Goal: Information Seeking & Learning: Learn about a topic

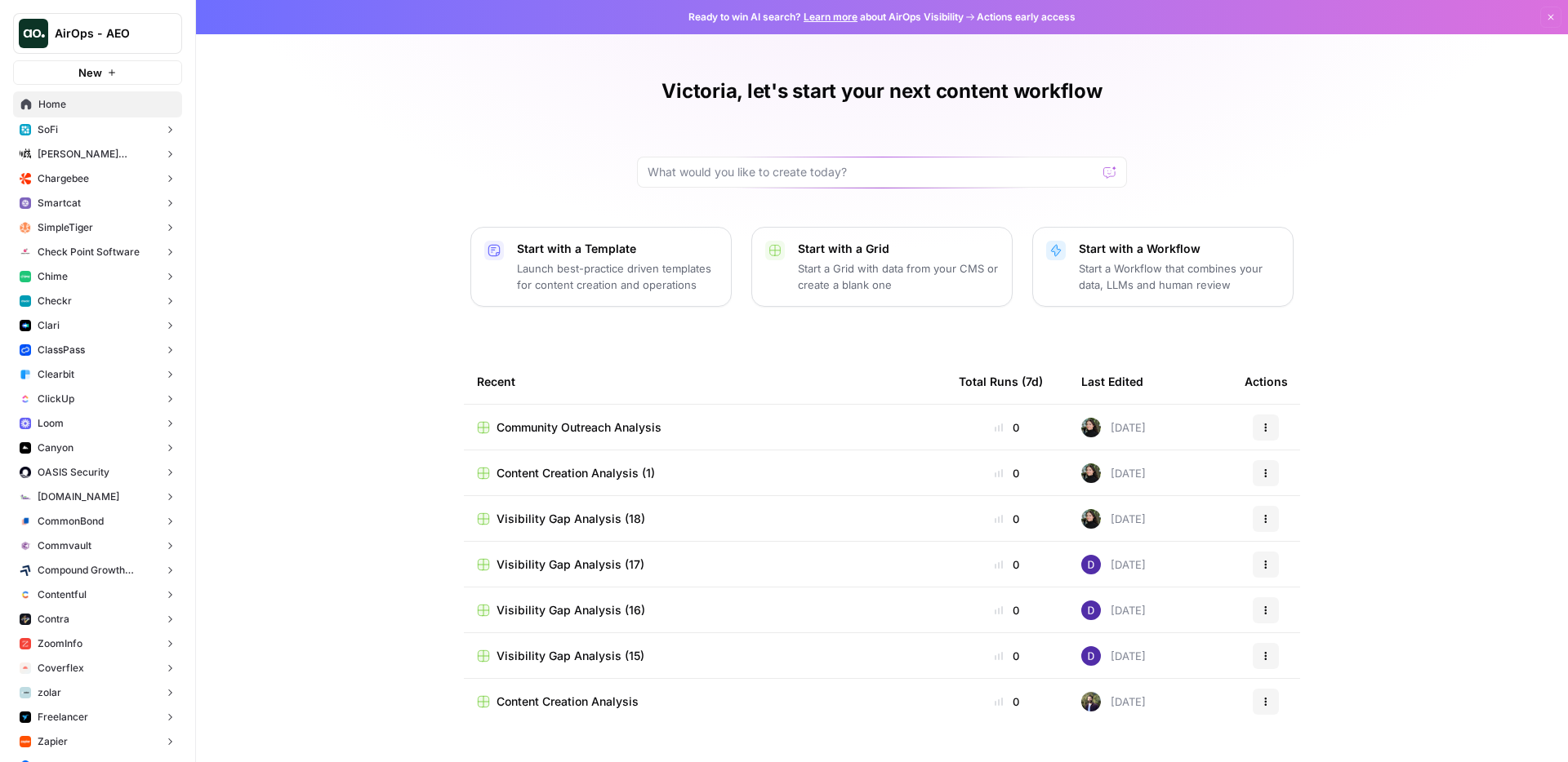
click at [78, 181] on span "Chargebee" at bounding box center [64, 178] width 51 height 14
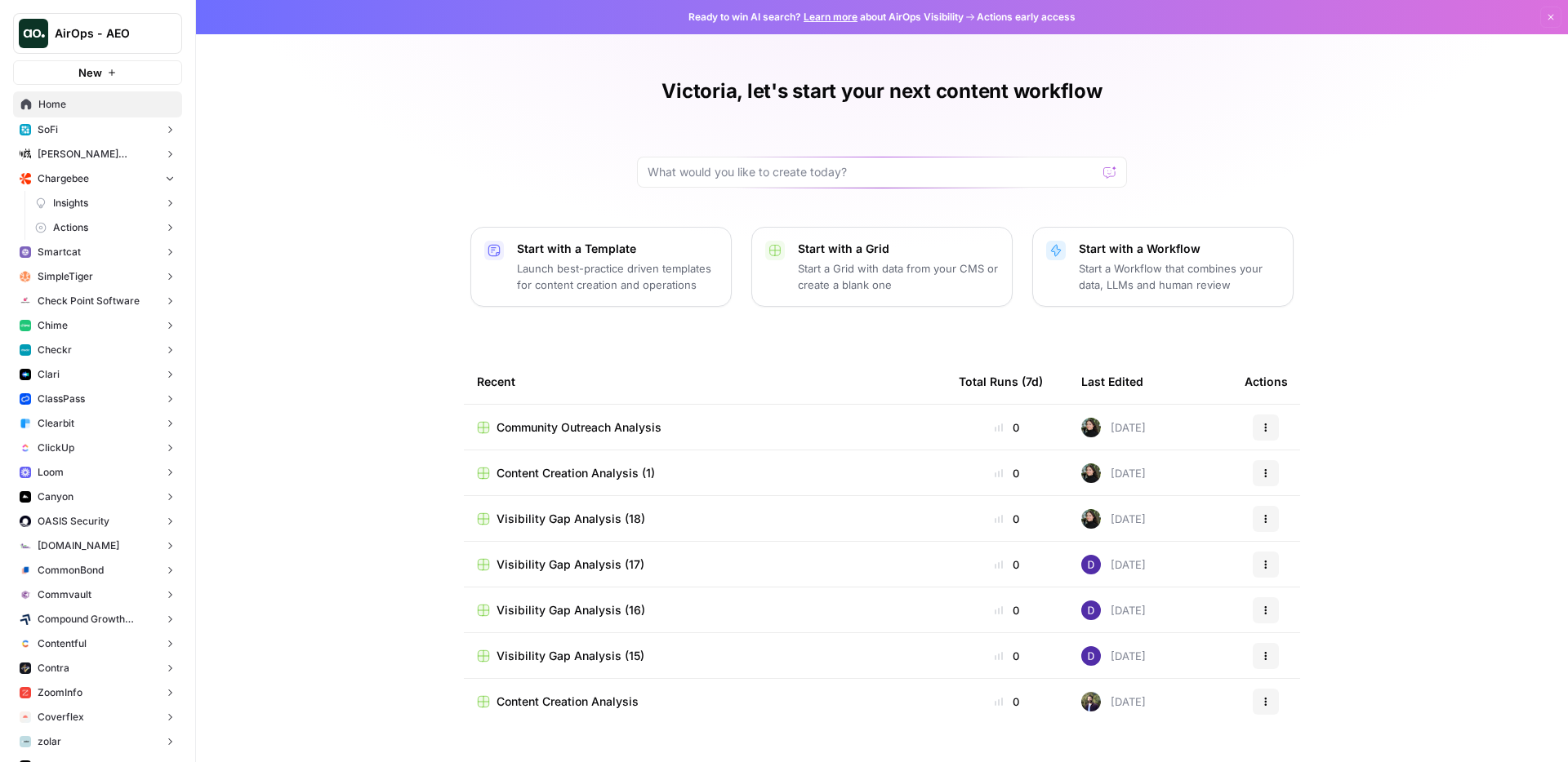
click at [69, 197] on span "Insights" at bounding box center [70, 202] width 35 height 14
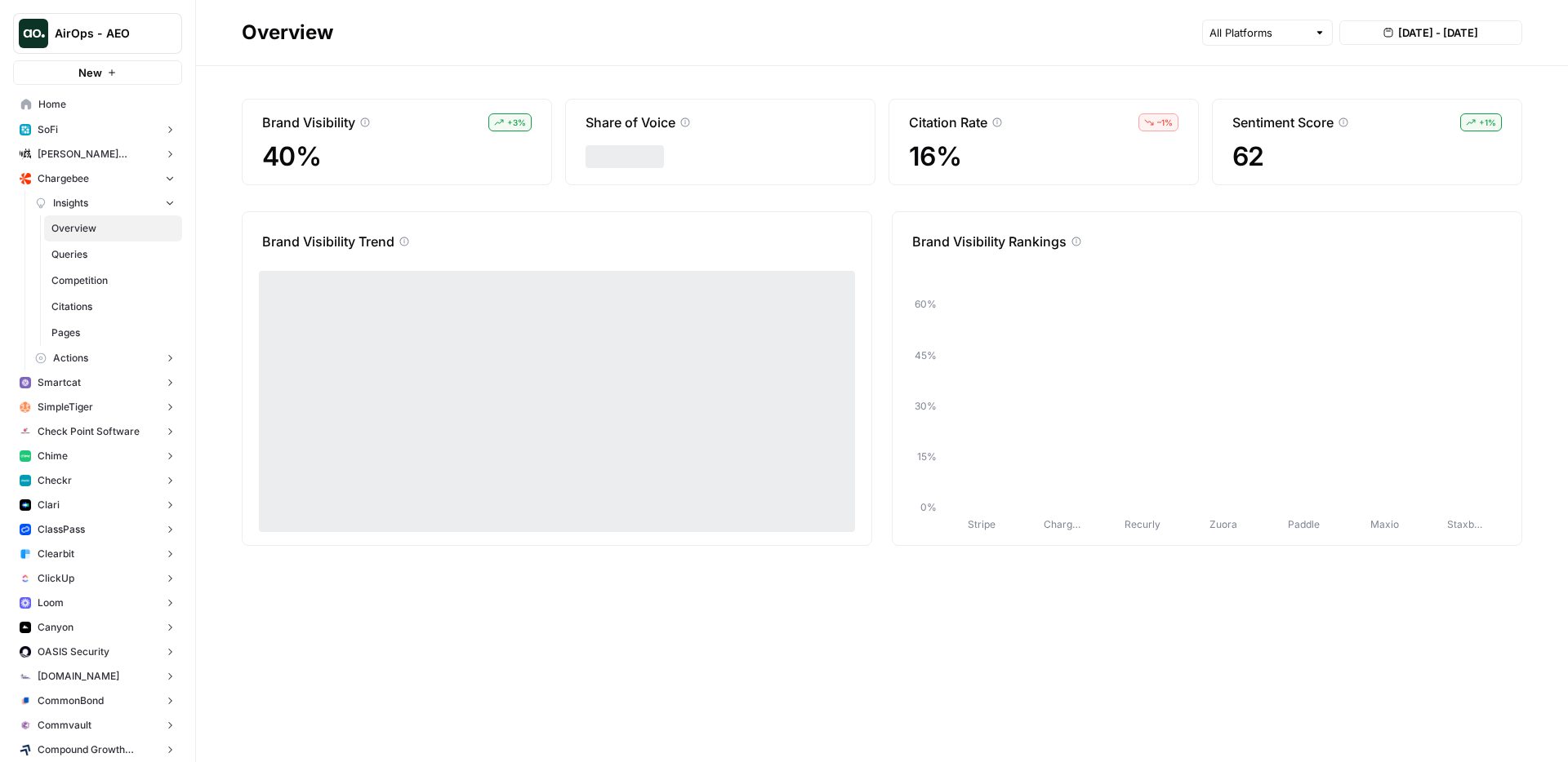
click at [83, 333] on span "Pages" at bounding box center [113, 333] width 124 height 14
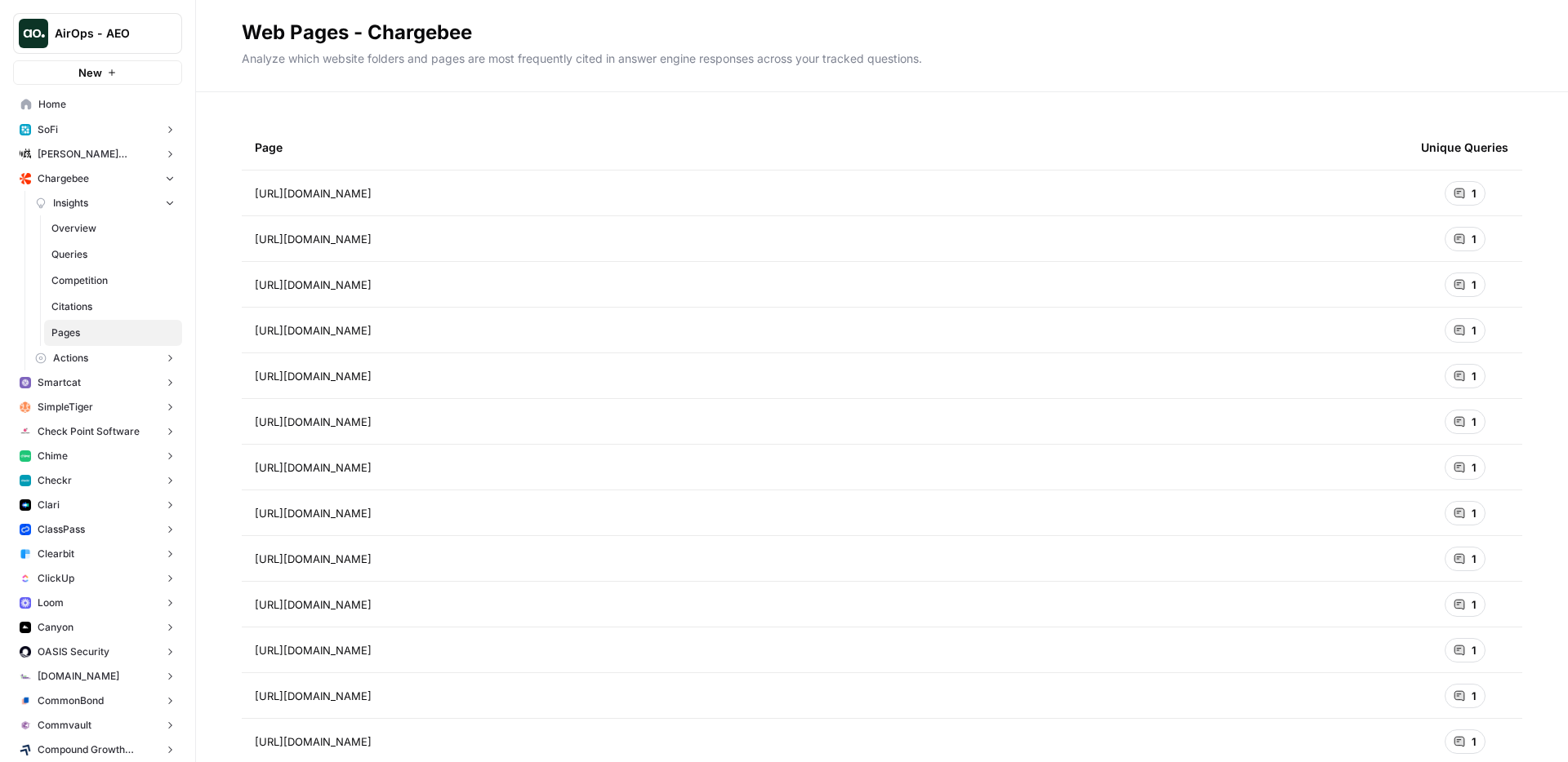
click at [370, 116] on div "Page Unique Queries [URL][DOMAIN_NAME] Go to page 1 [URL][DOMAIN_NAME] 1 [URL][…" at bounding box center [881, 427] width 1371 height 670
click at [306, 110] on div "Page Unique Queries [URL][DOMAIN_NAME] 1 [URL][DOMAIN_NAME] 1 [URL][DOMAIN_NAME…" at bounding box center [881, 427] width 1371 height 670
click at [307, 109] on div "Page Unique Queries [URL][DOMAIN_NAME] 1 [URL][DOMAIN_NAME] 1 [URL][DOMAIN_NAME…" at bounding box center [881, 427] width 1371 height 670
click at [394, 108] on div "Page Unique Queries [URL][DOMAIN_NAME] 1 [URL][DOMAIN_NAME] 1 [URL][DOMAIN_NAME…" at bounding box center [881, 427] width 1371 height 670
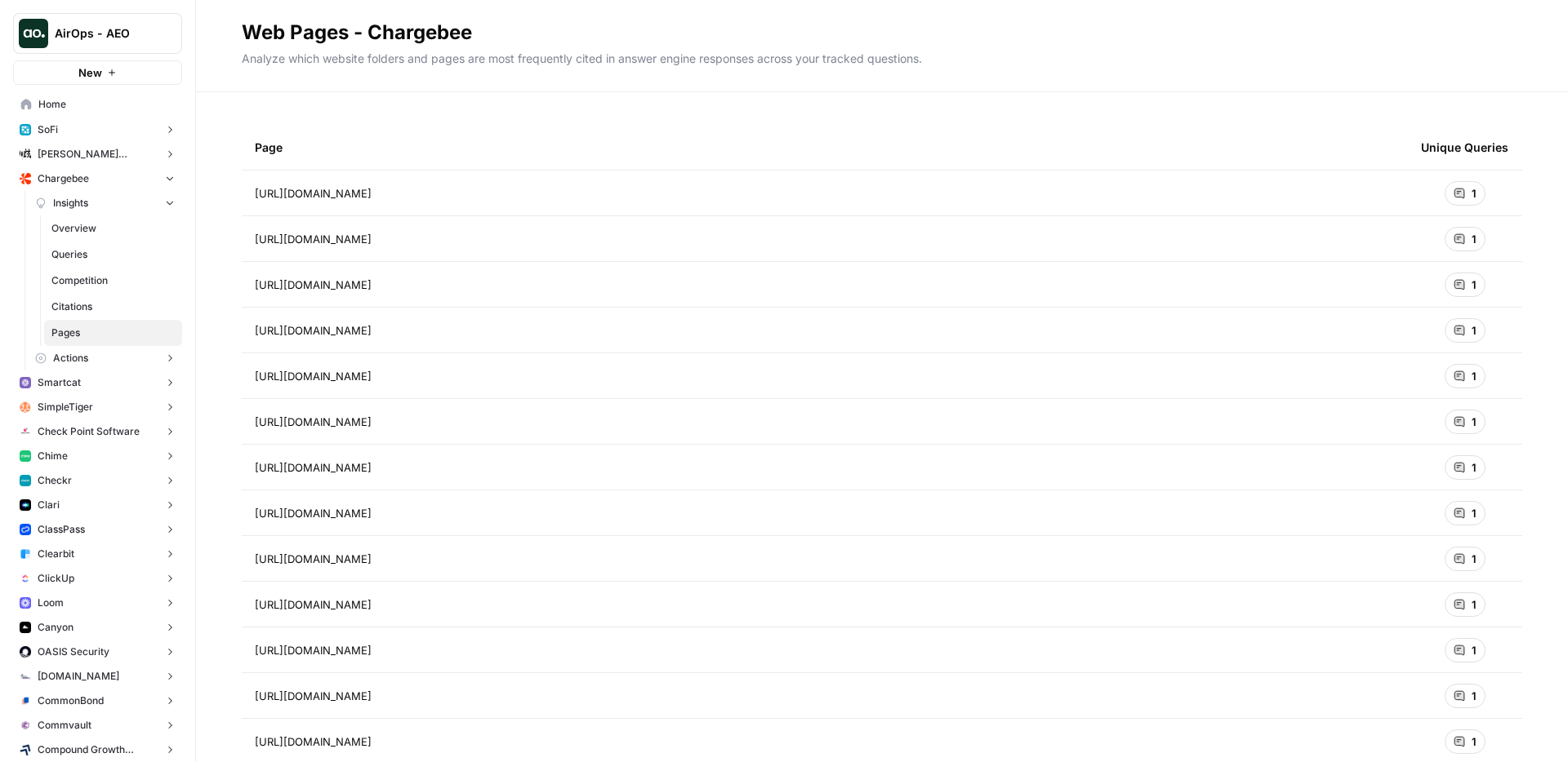
click at [394, 108] on div "Page Unique Queries [URL][DOMAIN_NAME] 1 [URL][DOMAIN_NAME] 1 [URL][DOMAIN_NAME…" at bounding box center [881, 427] width 1371 height 670
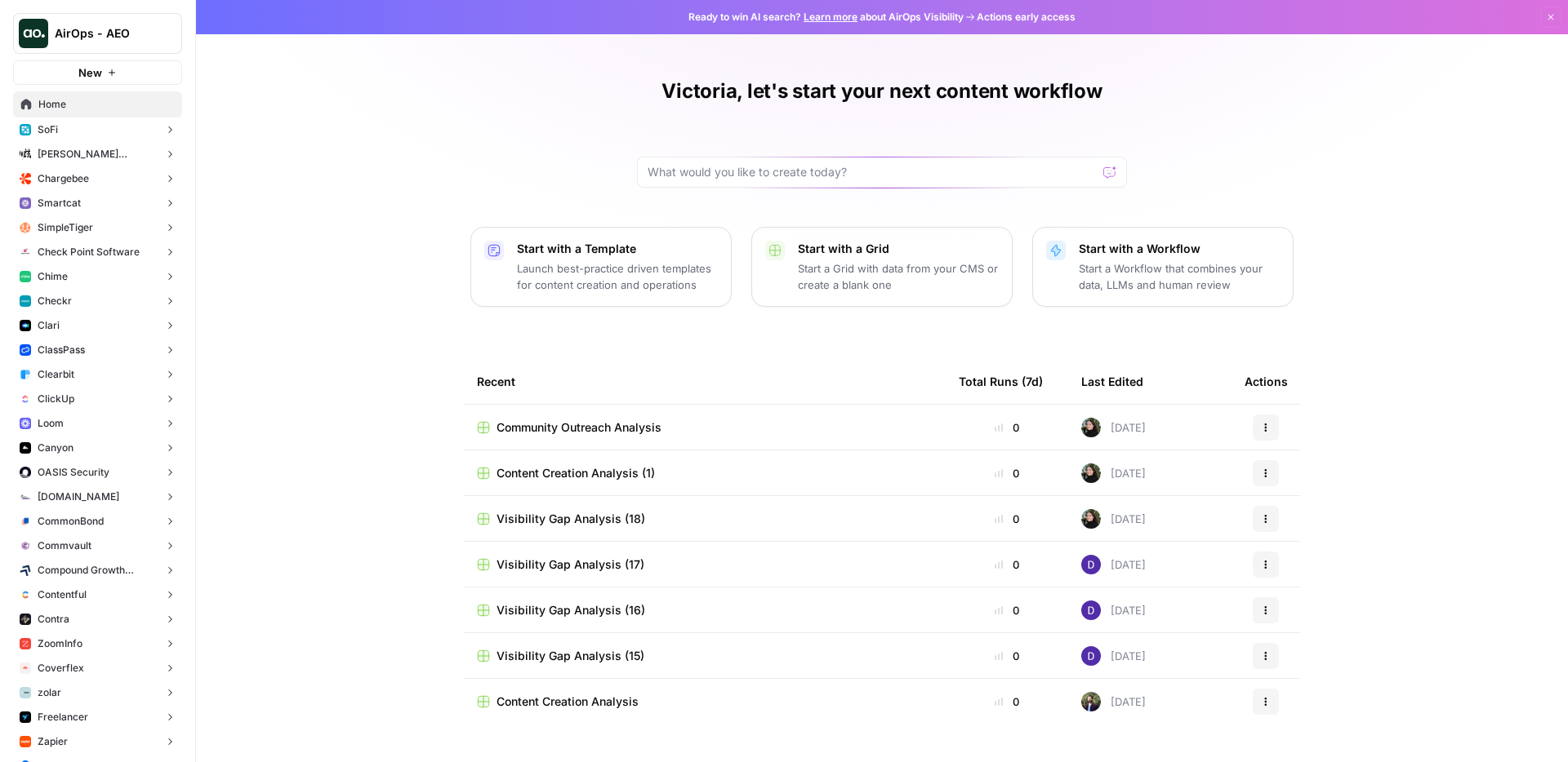
click at [86, 274] on button "Chime" at bounding box center [98, 276] width 169 height 25
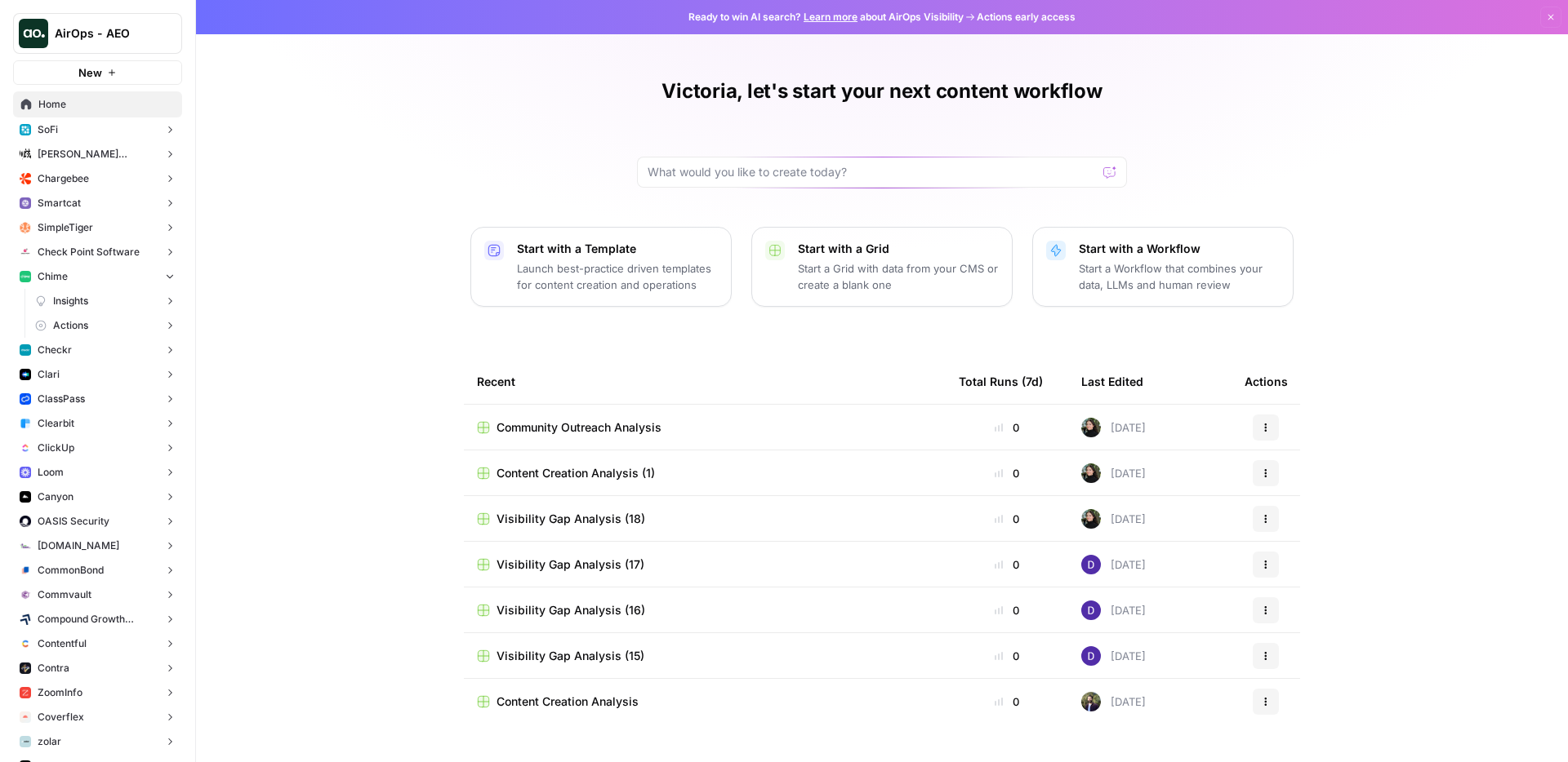
click at [107, 304] on link "Insights" at bounding box center [105, 301] width 154 height 25
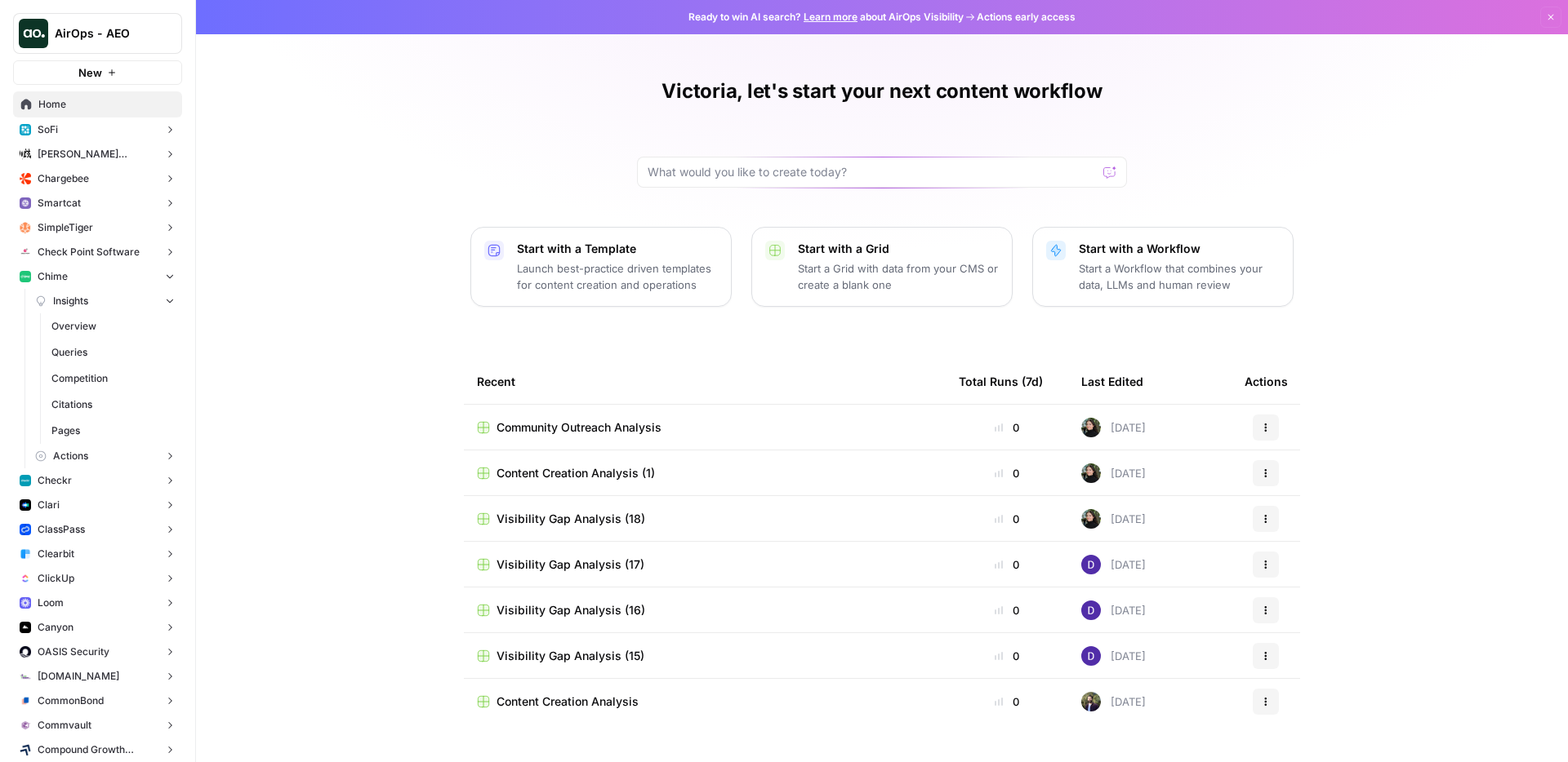
click at [131, 355] on span "Queries" at bounding box center [113, 352] width 124 height 14
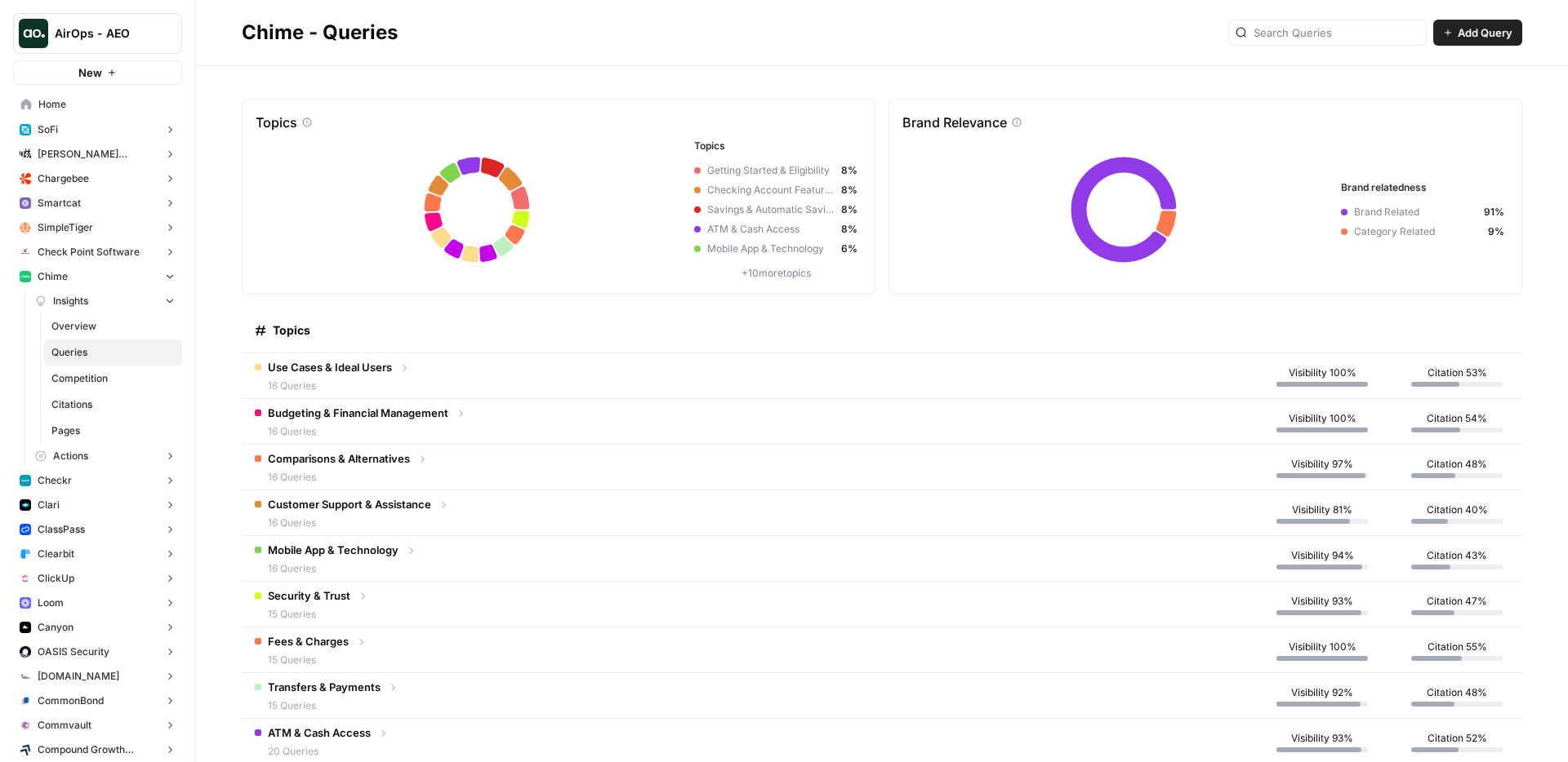
click at [379, 379] on span "16 Queries" at bounding box center [330, 386] width 124 height 14
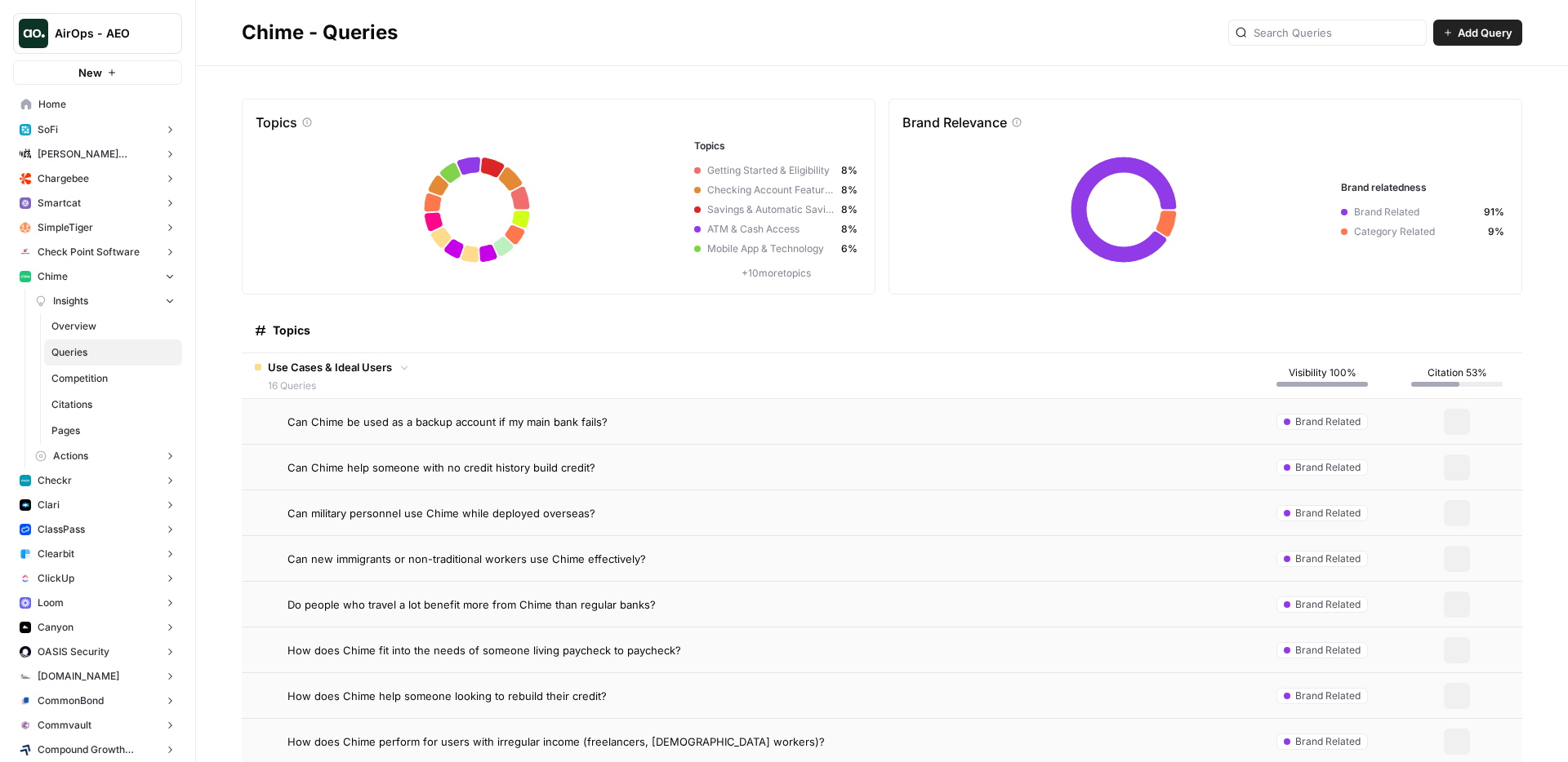
click at [386, 426] on span "Can Chime be used as a backup account if my main bank fails?" at bounding box center [447, 422] width 320 height 16
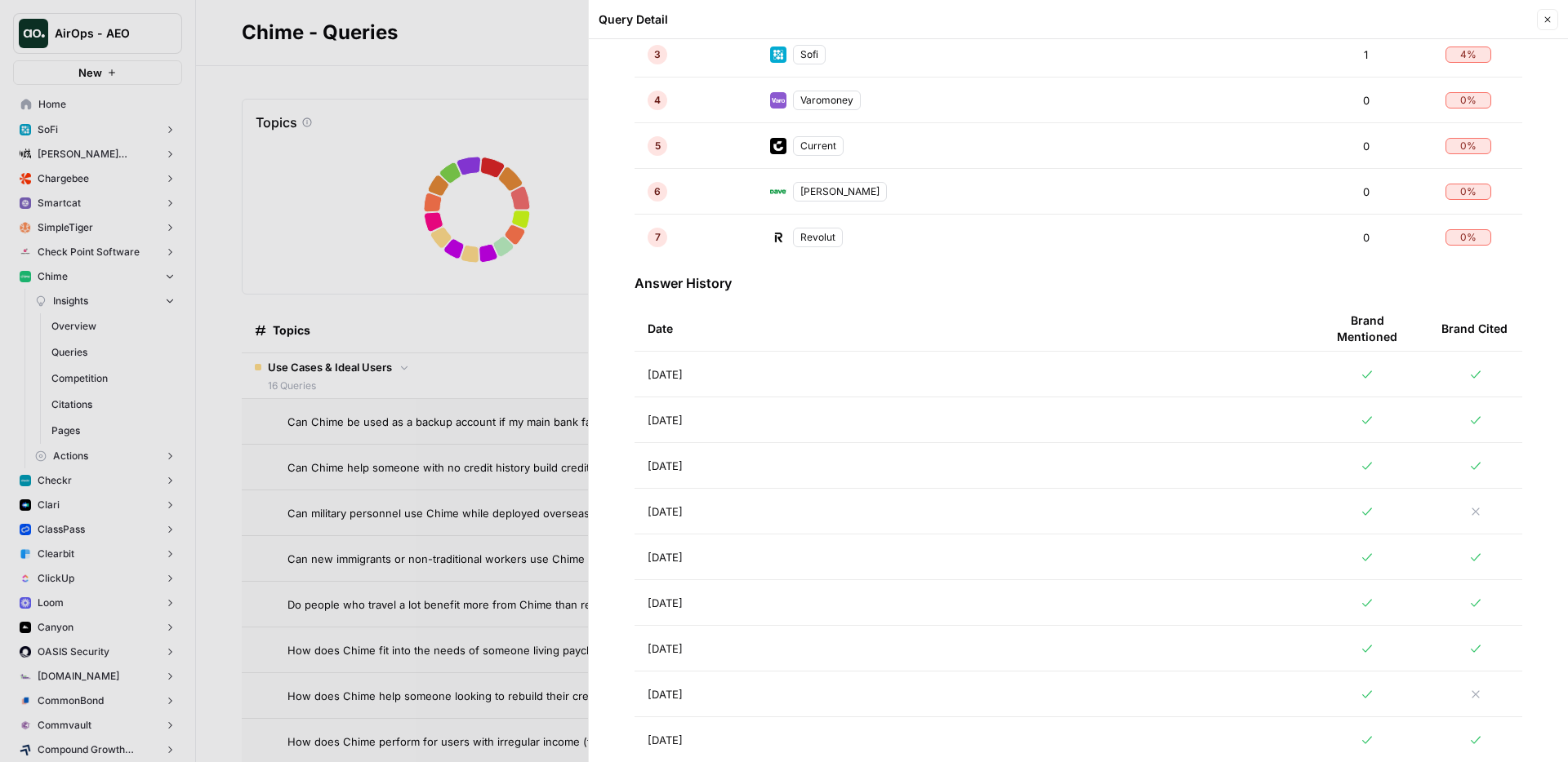
scroll to position [596, 0]
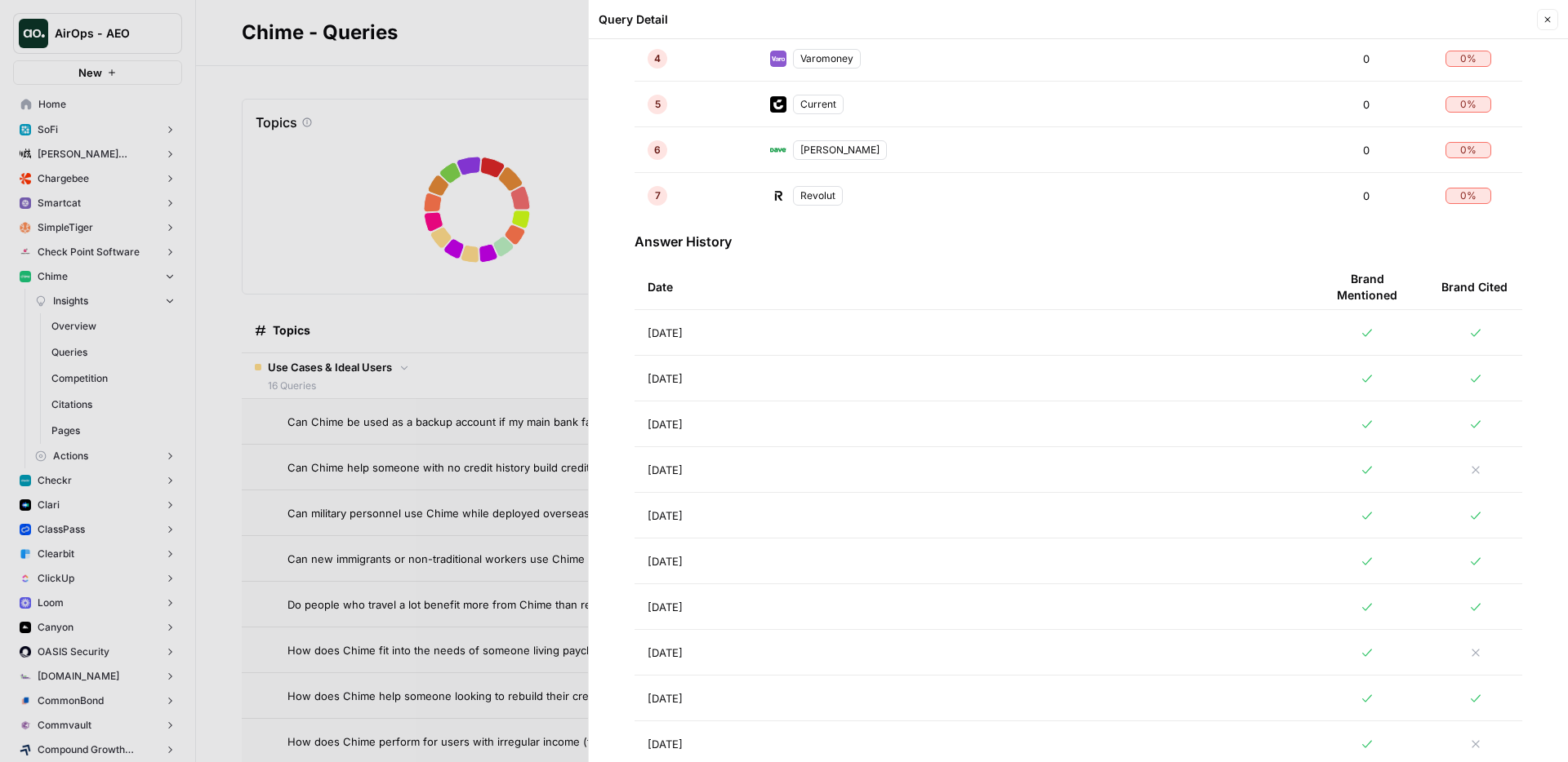
click at [766, 391] on td "Aug 11, 2025" at bounding box center [970, 378] width 671 height 45
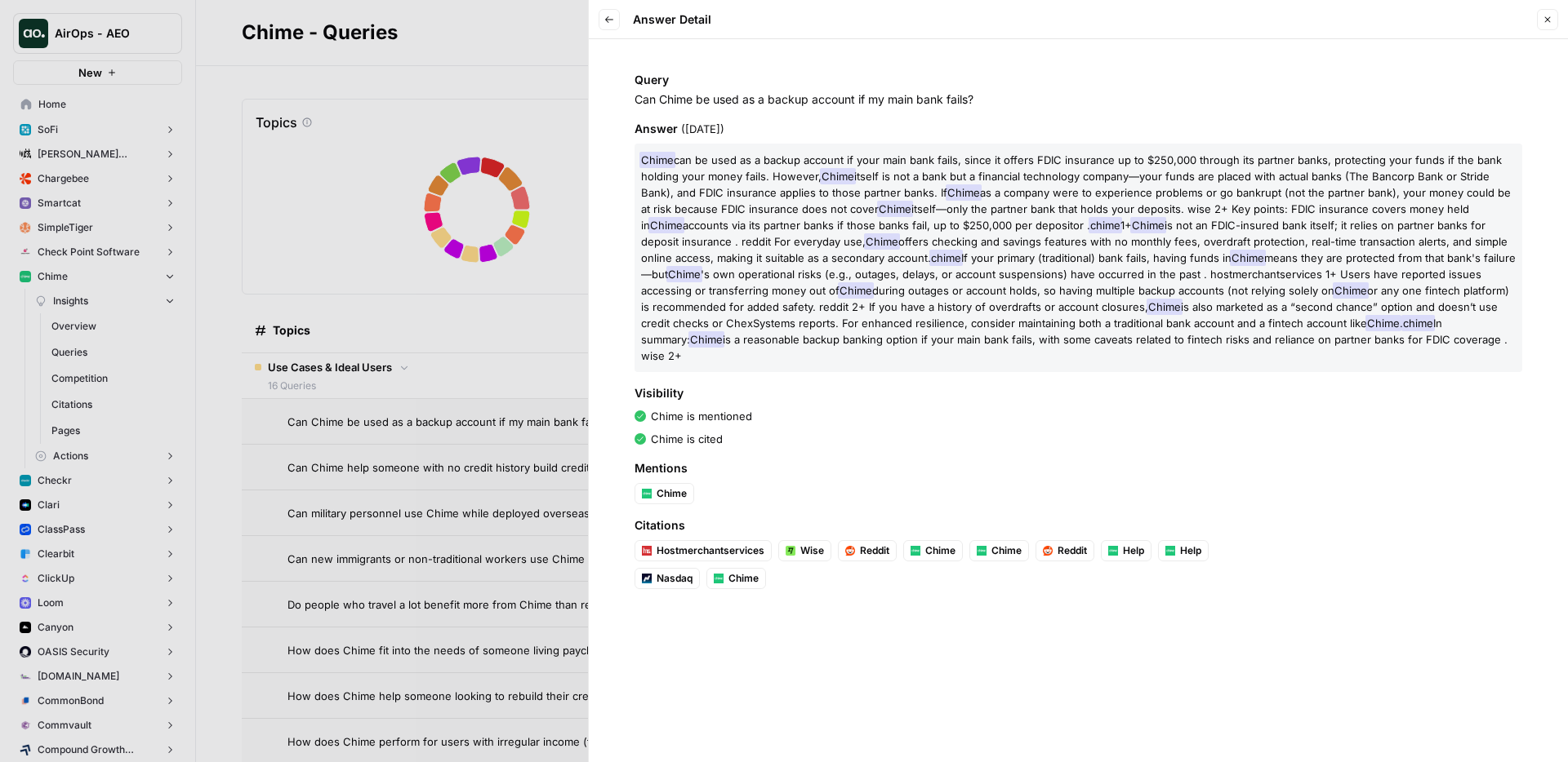
click at [612, 21] on icon "button" at bounding box center [609, 19] width 10 height 10
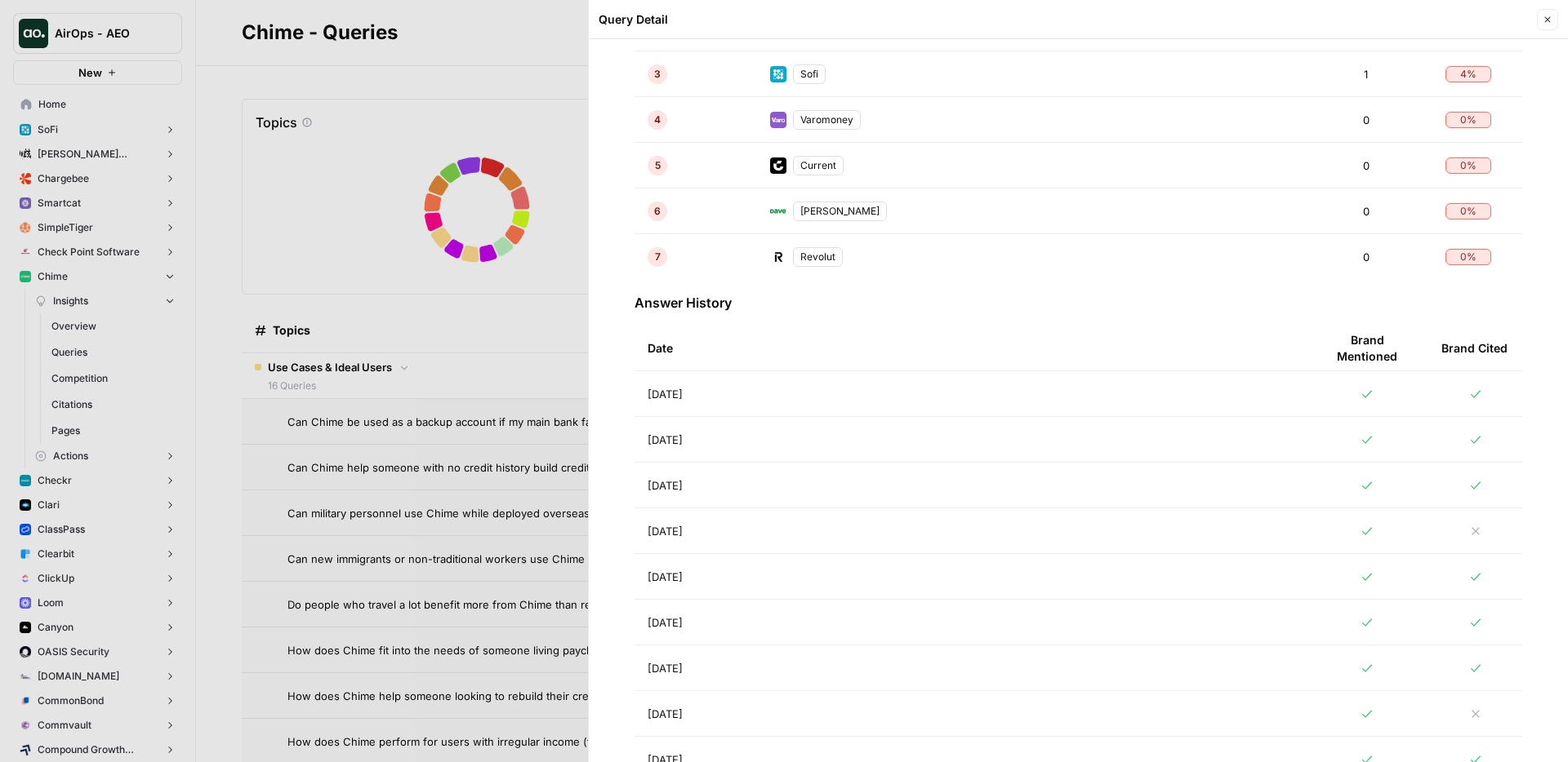
scroll to position [555, 0]
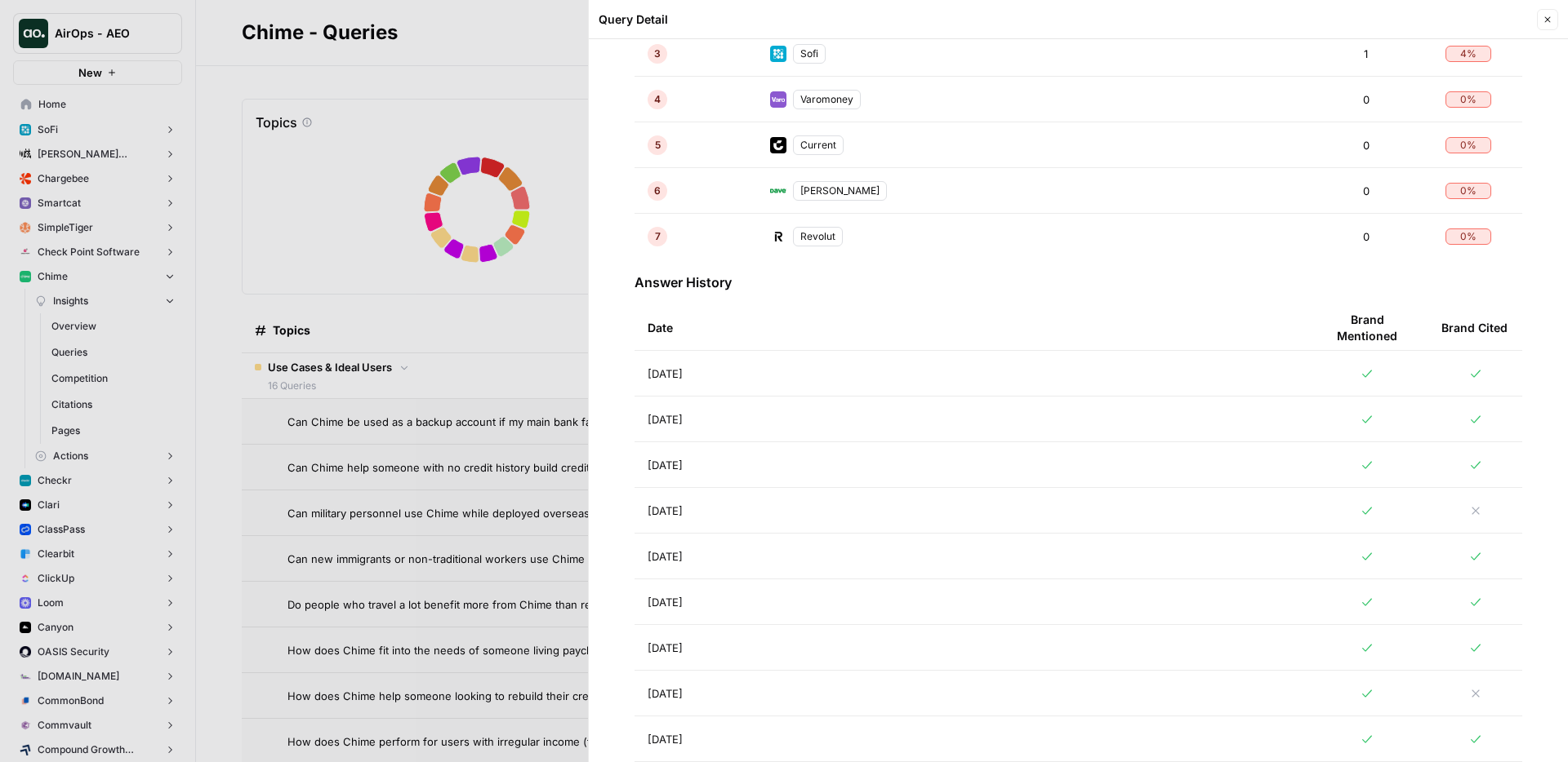
click at [794, 432] on td "Aug 11, 2025" at bounding box center [970, 419] width 671 height 45
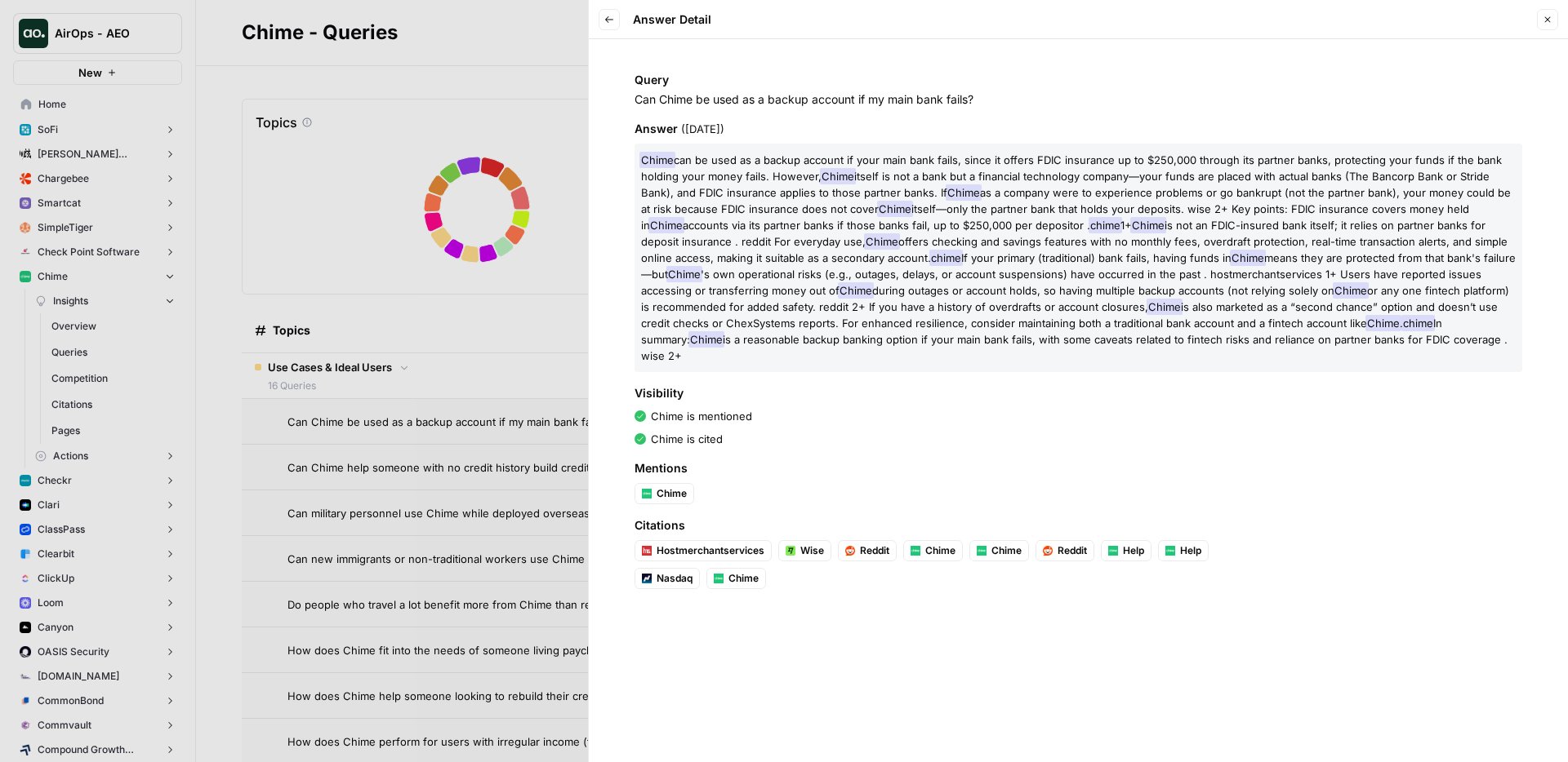
click at [373, 182] on div at bounding box center [784, 381] width 1568 height 762
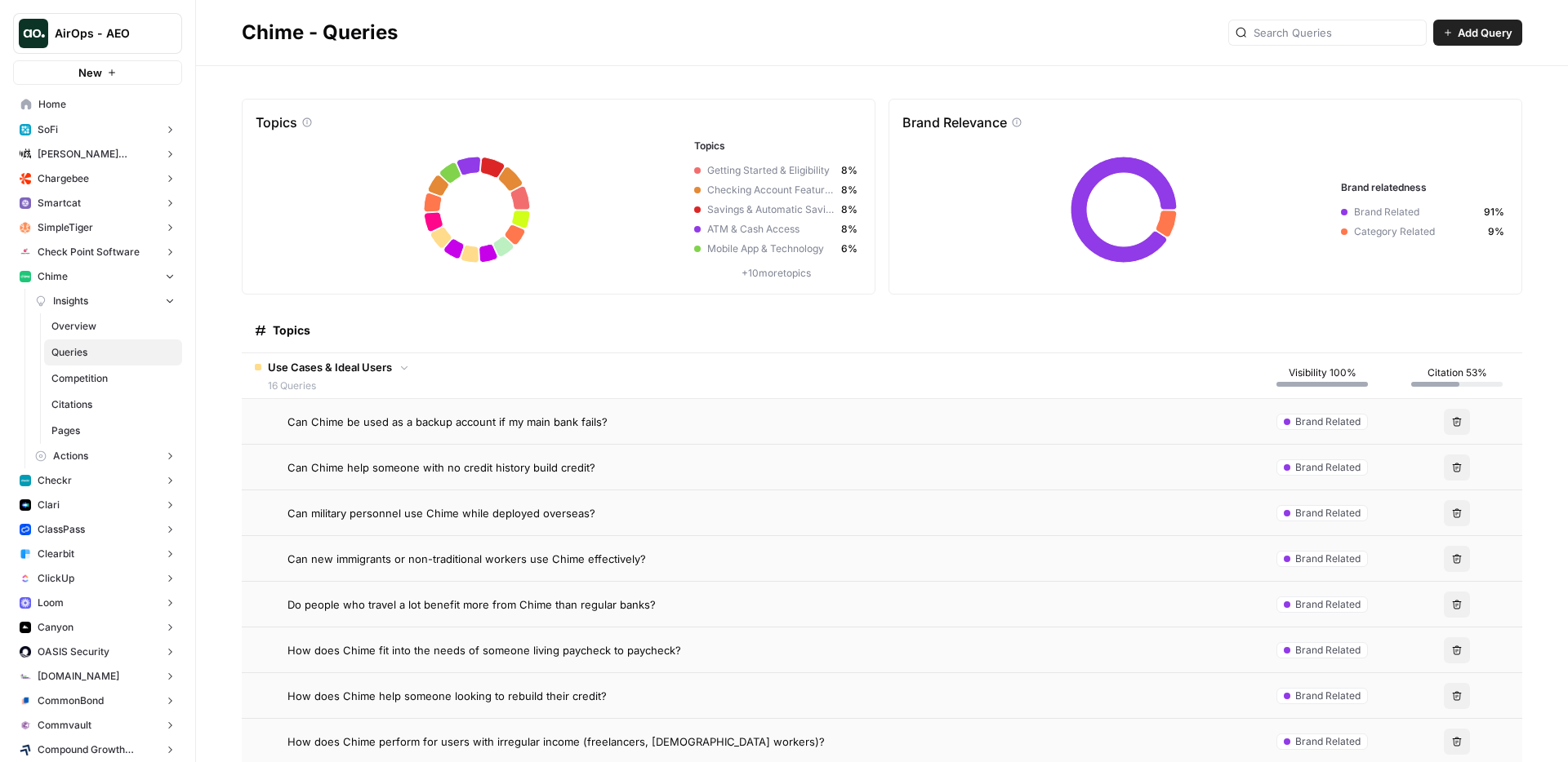
click at [577, 324] on div "Topics" at bounding box center [747, 330] width 985 height 45
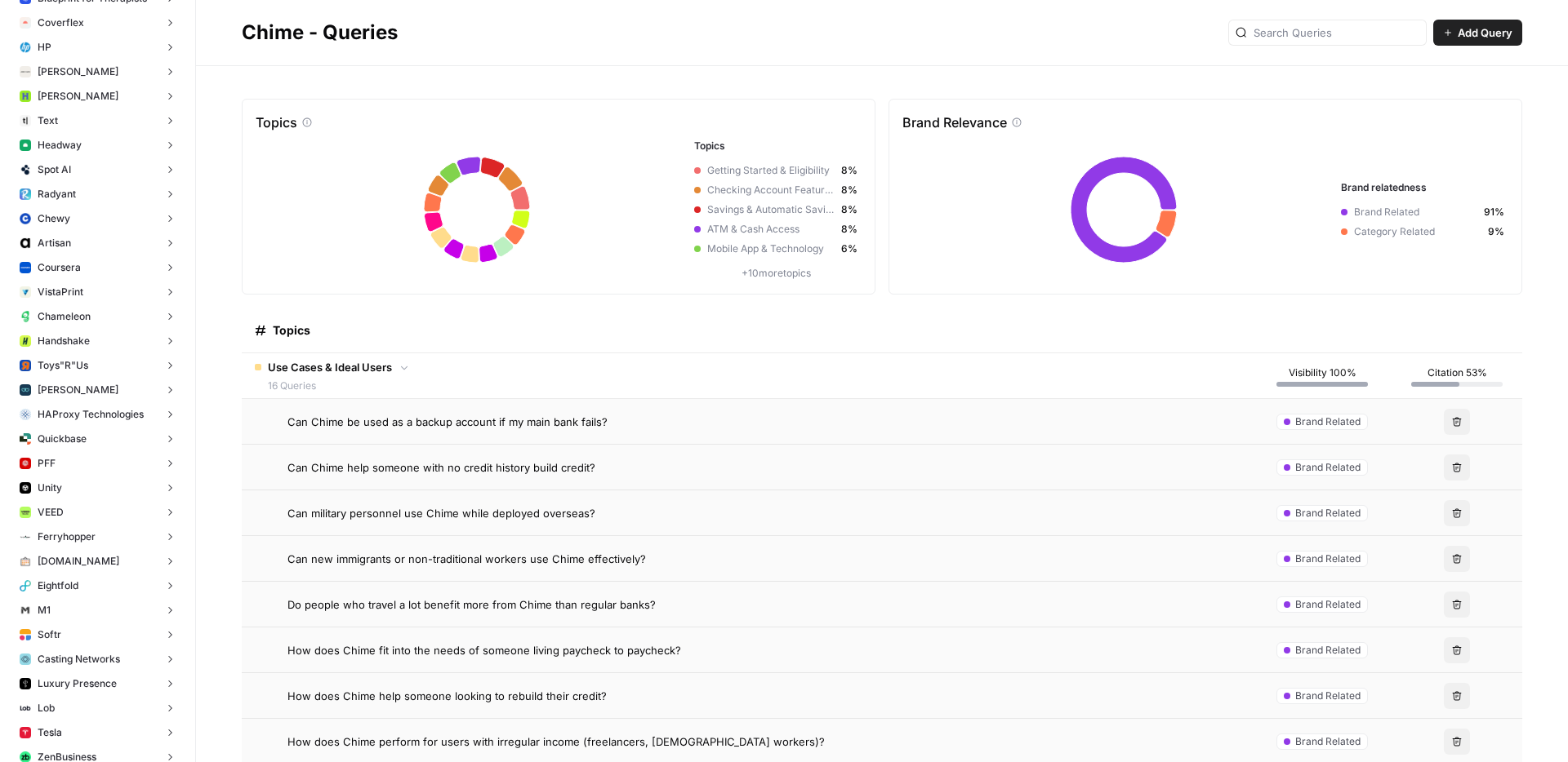
scroll to position [5624, 0]
click at [97, 219] on button "Chewy" at bounding box center [98, 218] width 169 height 25
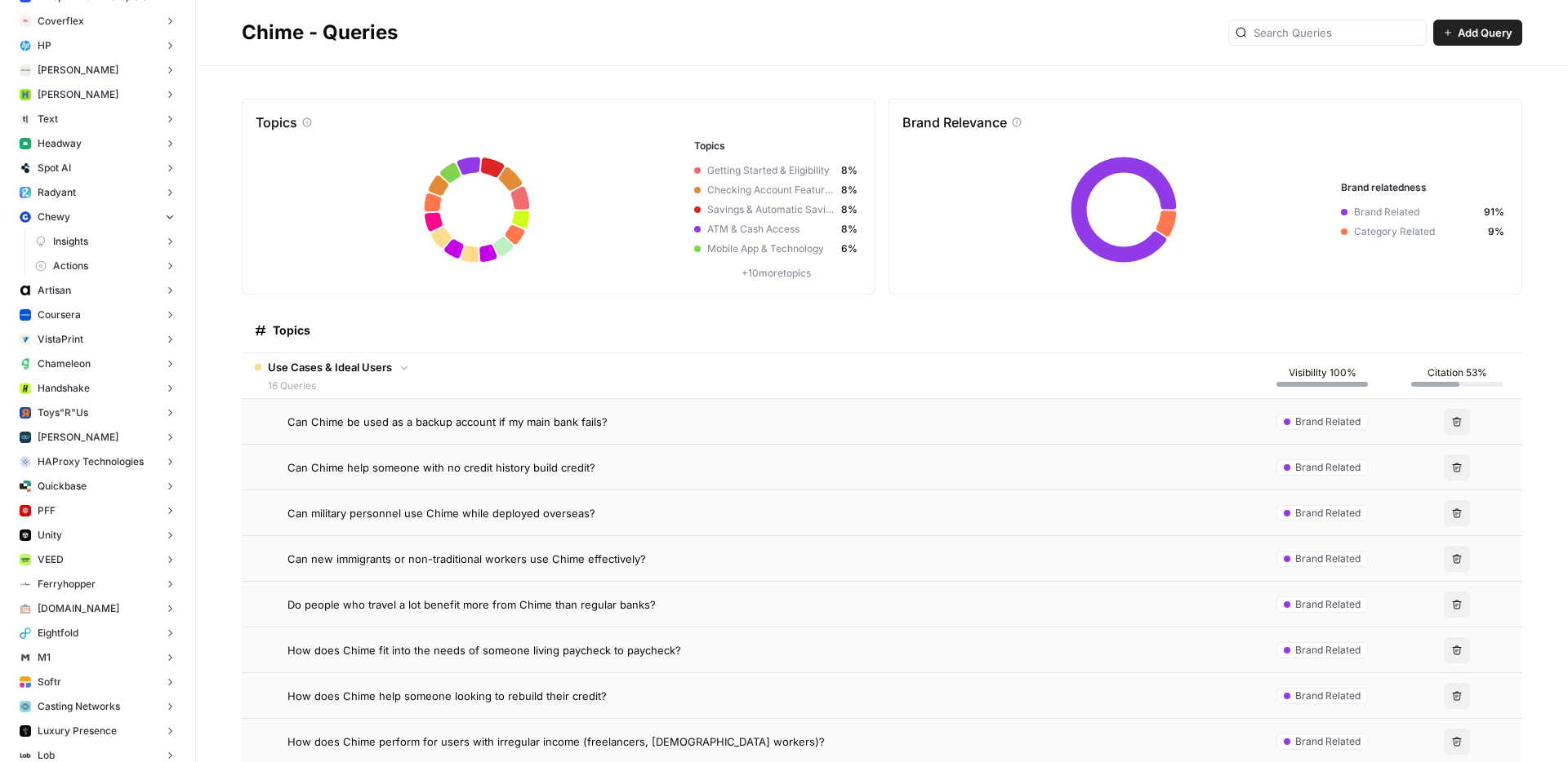
click at [131, 238] on link "Insights" at bounding box center [105, 241] width 154 height 25
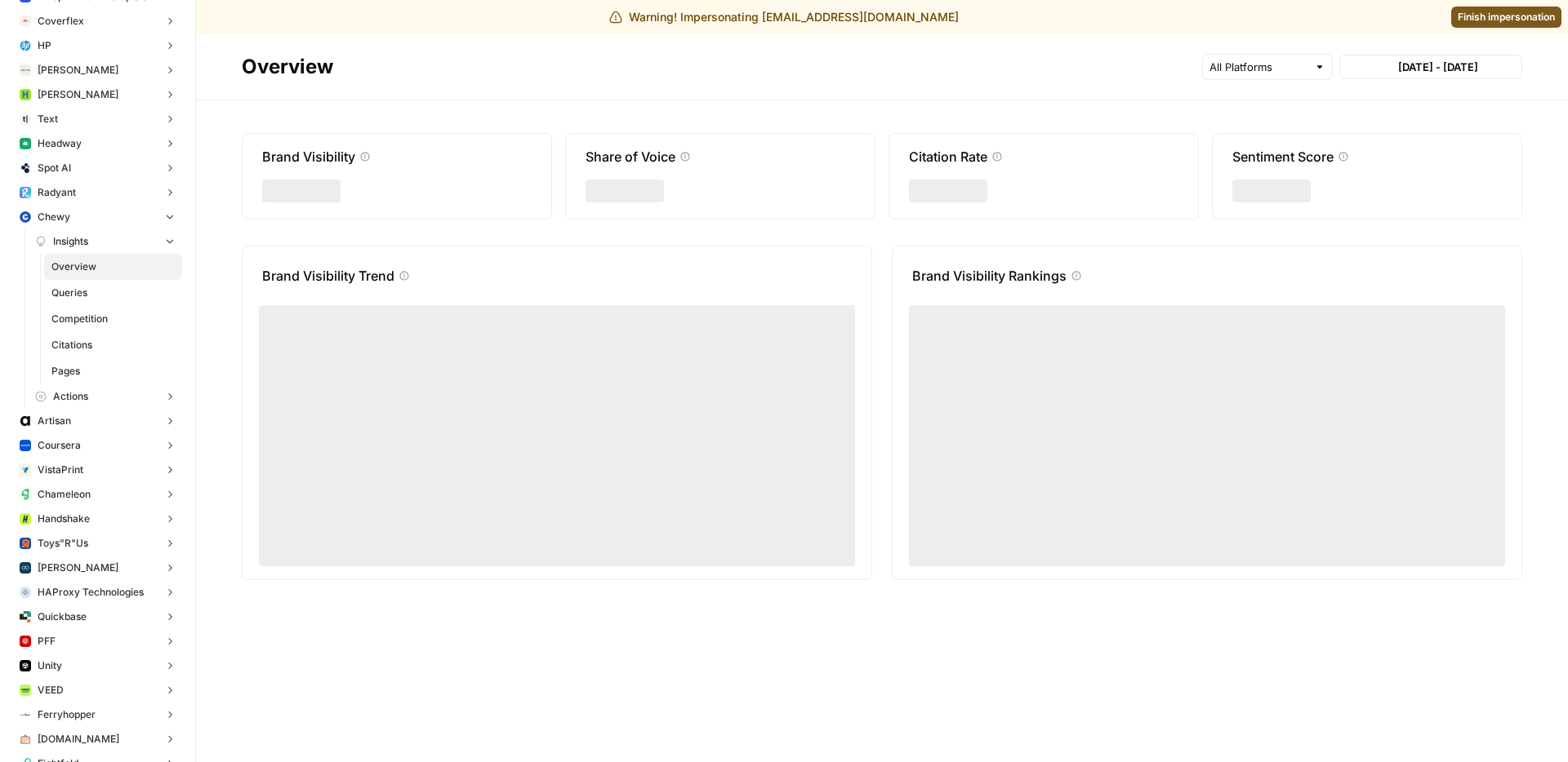
click at [136, 264] on span "Overview" at bounding box center [113, 266] width 124 height 14
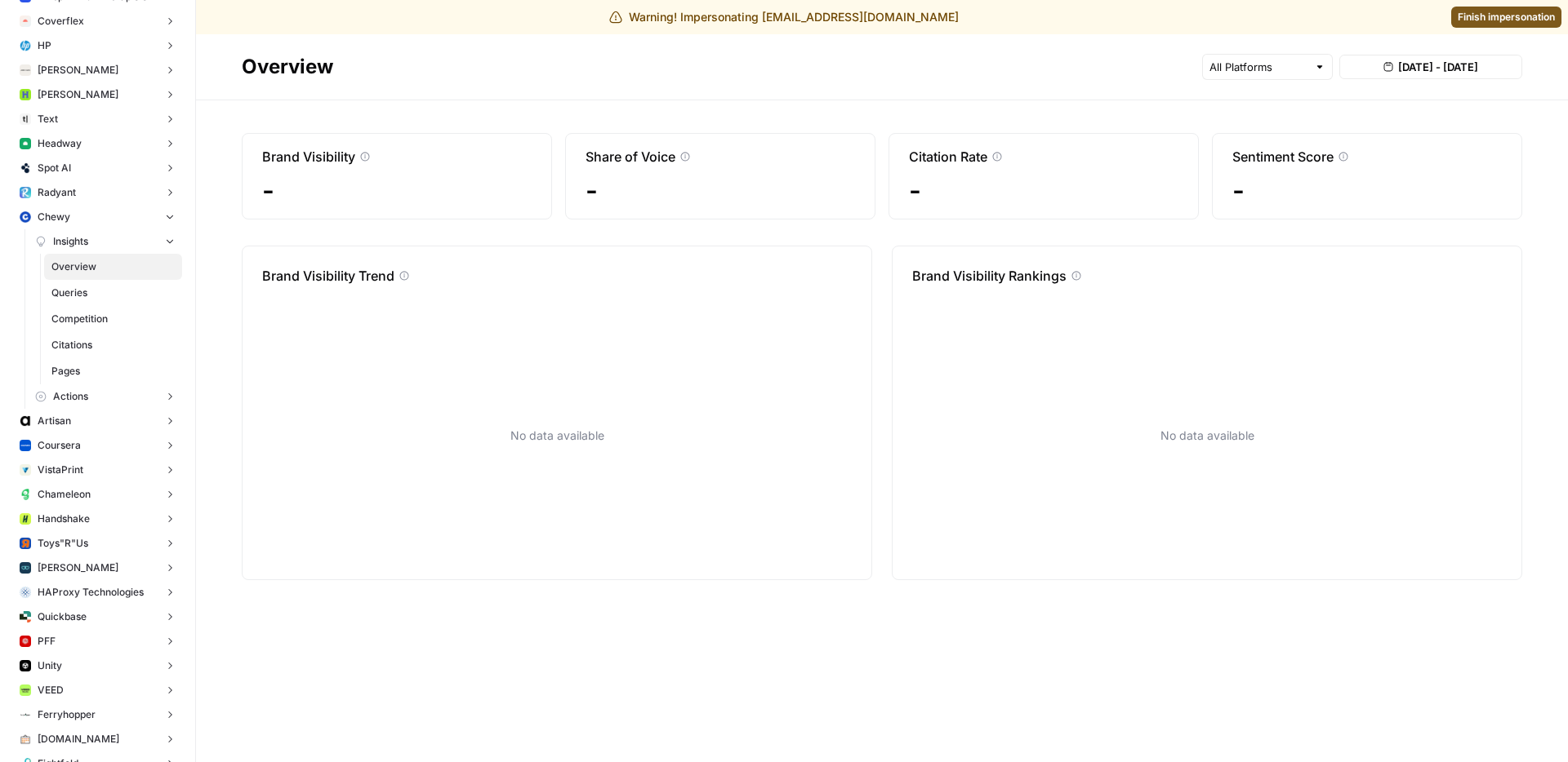
click at [116, 378] on span "Pages" at bounding box center [113, 371] width 124 height 14
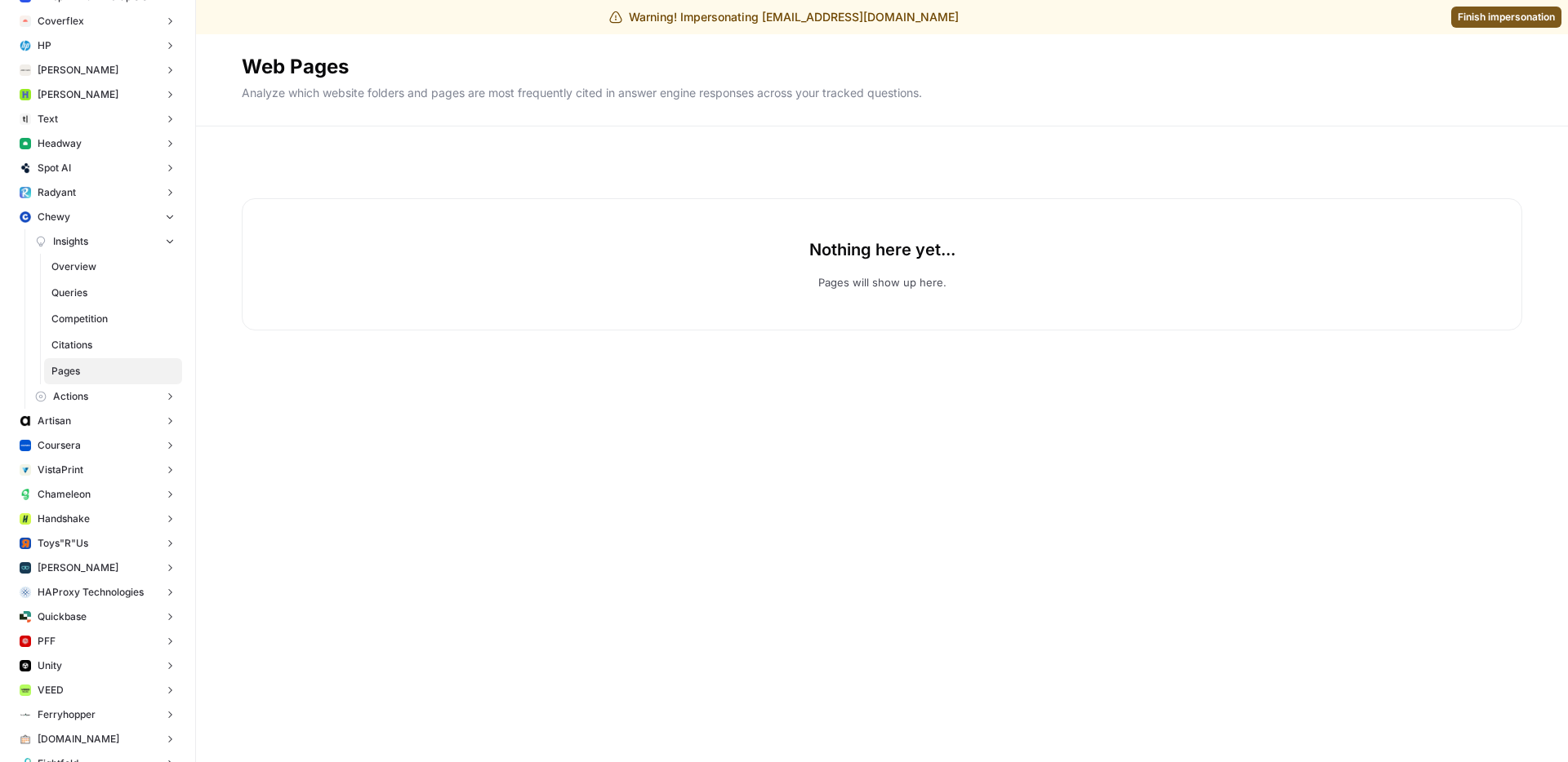
click at [79, 293] on span "Queries" at bounding box center [113, 293] width 124 height 14
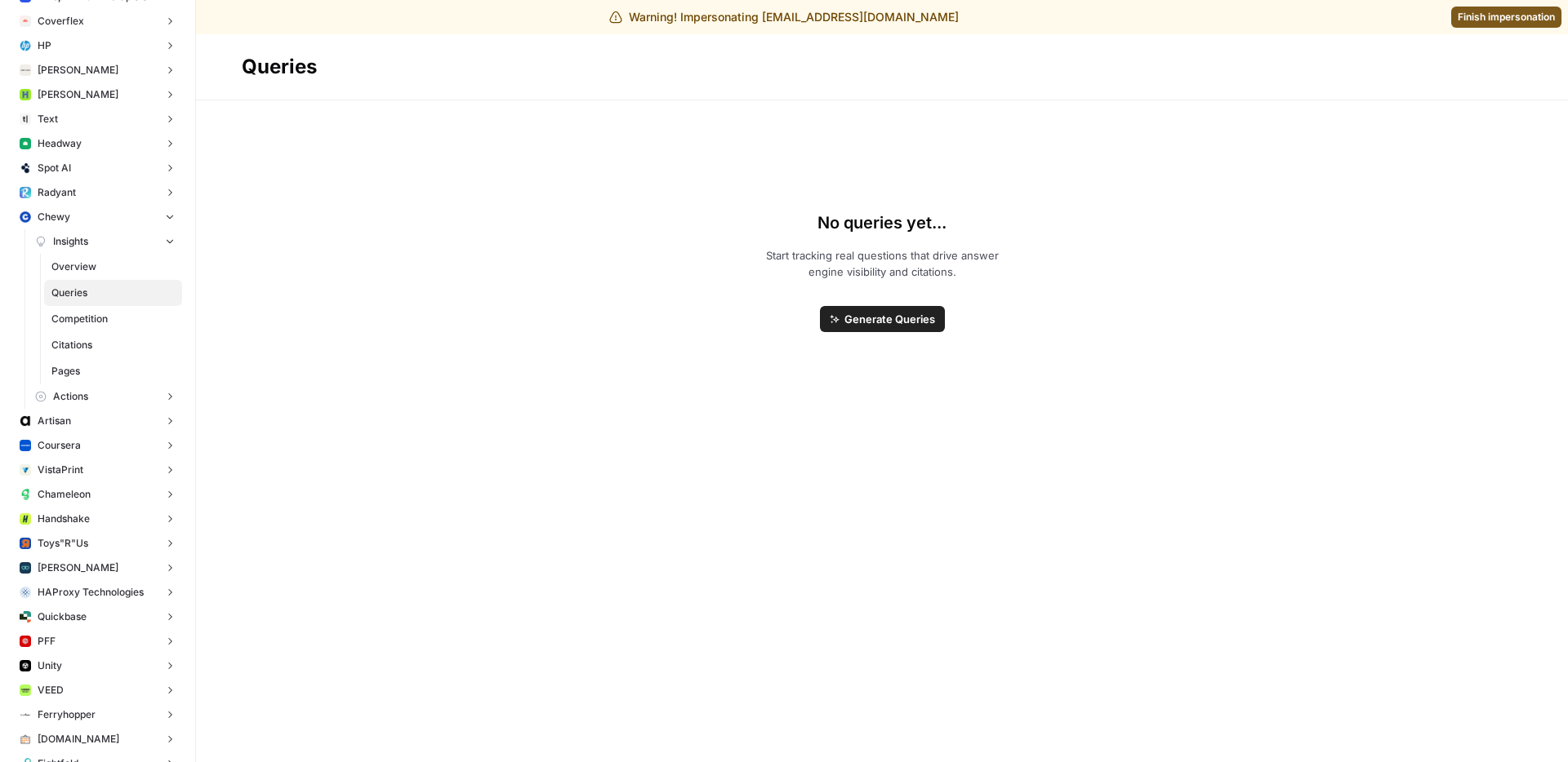
click at [879, 323] on span "Generate Queries" at bounding box center [889, 318] width 90 height 16
click at [176, 211] on button "Chewy" at bounding box center [98, 218] width 169 height 25
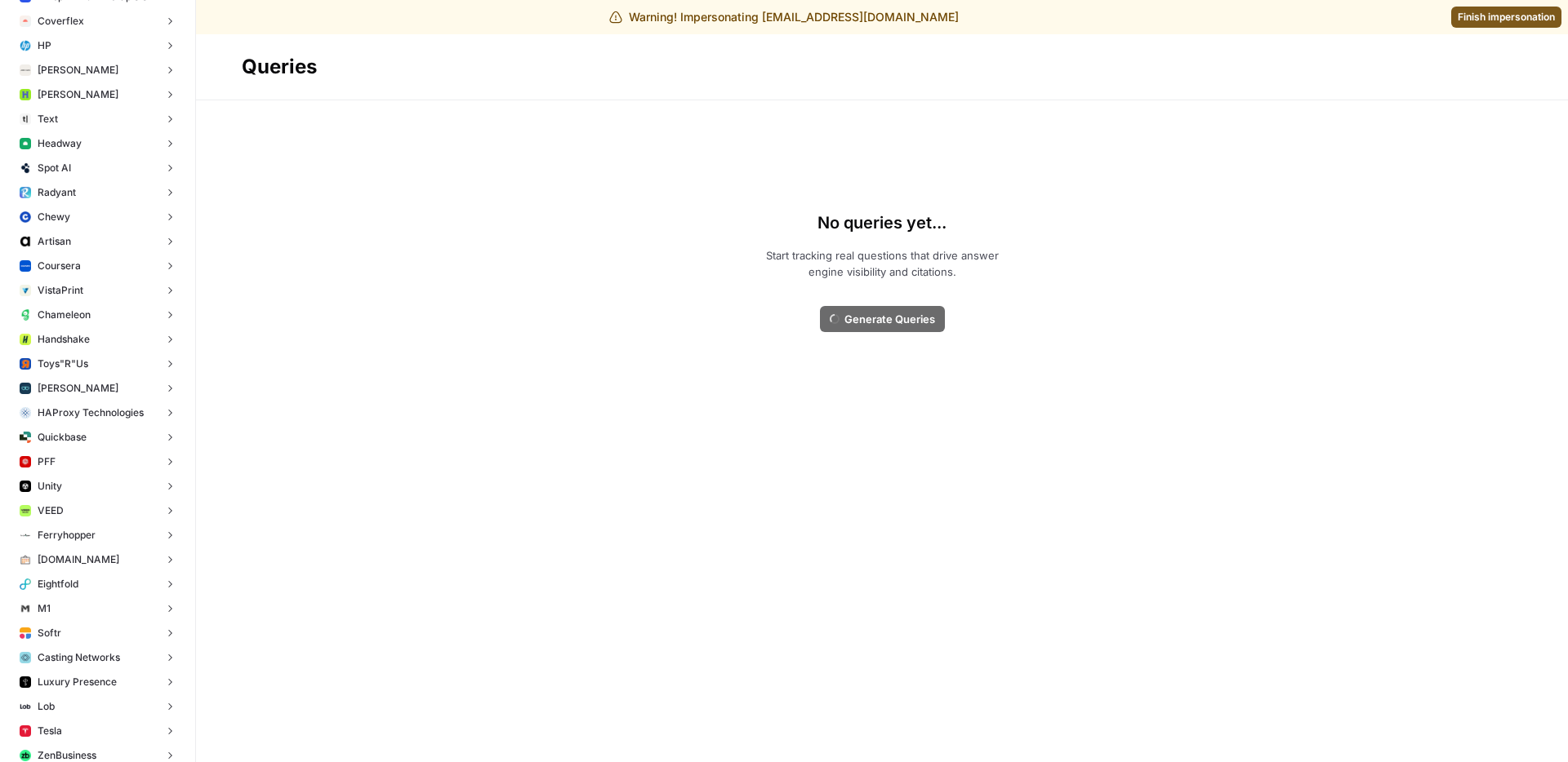
click at [131, 268] on button "Coursera" at bounding box center [98, 266] width 169 height 25
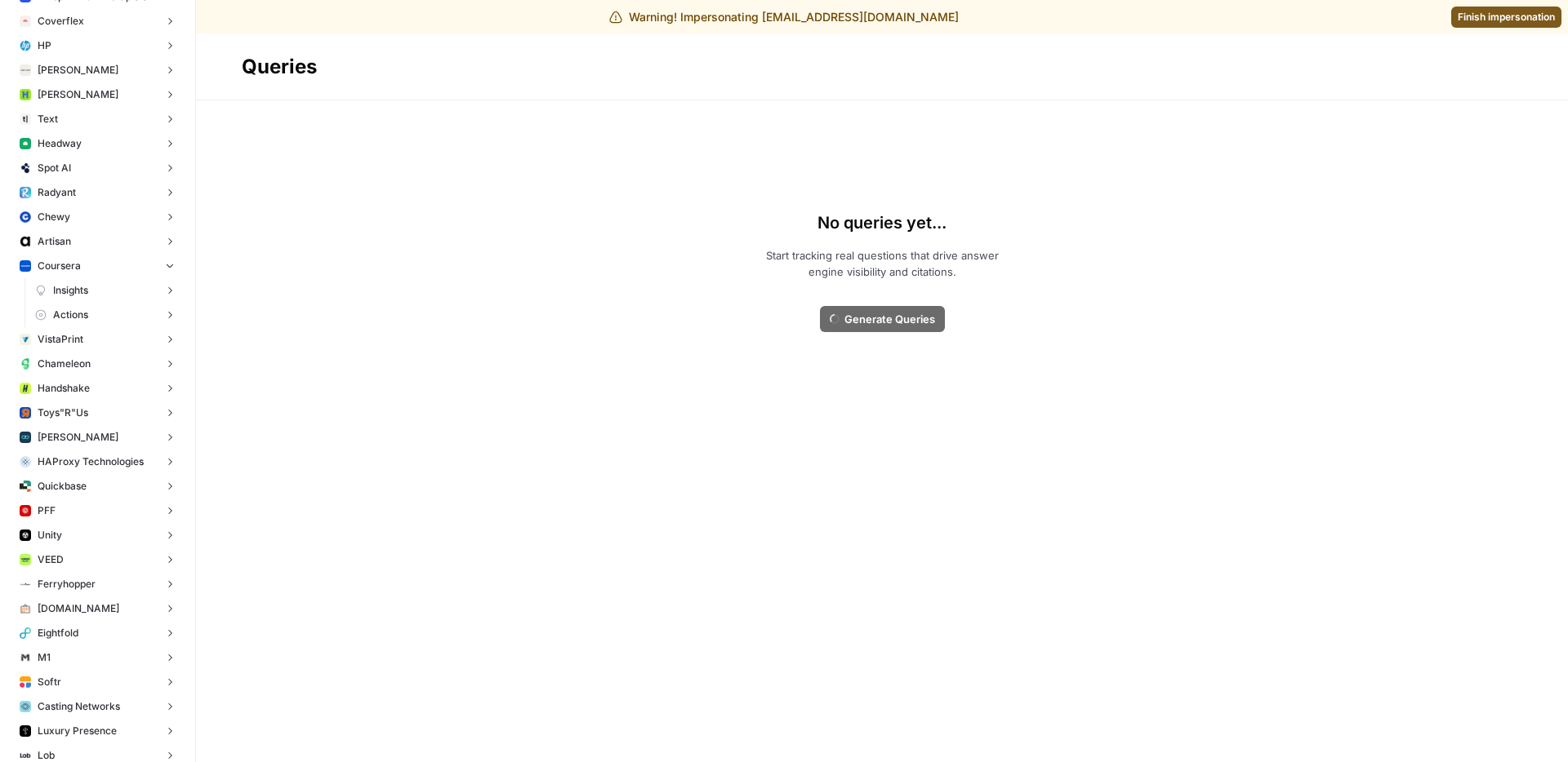
click at [123, 293] on link "Insights" at bounding box center [105, 291] width 154 height 25
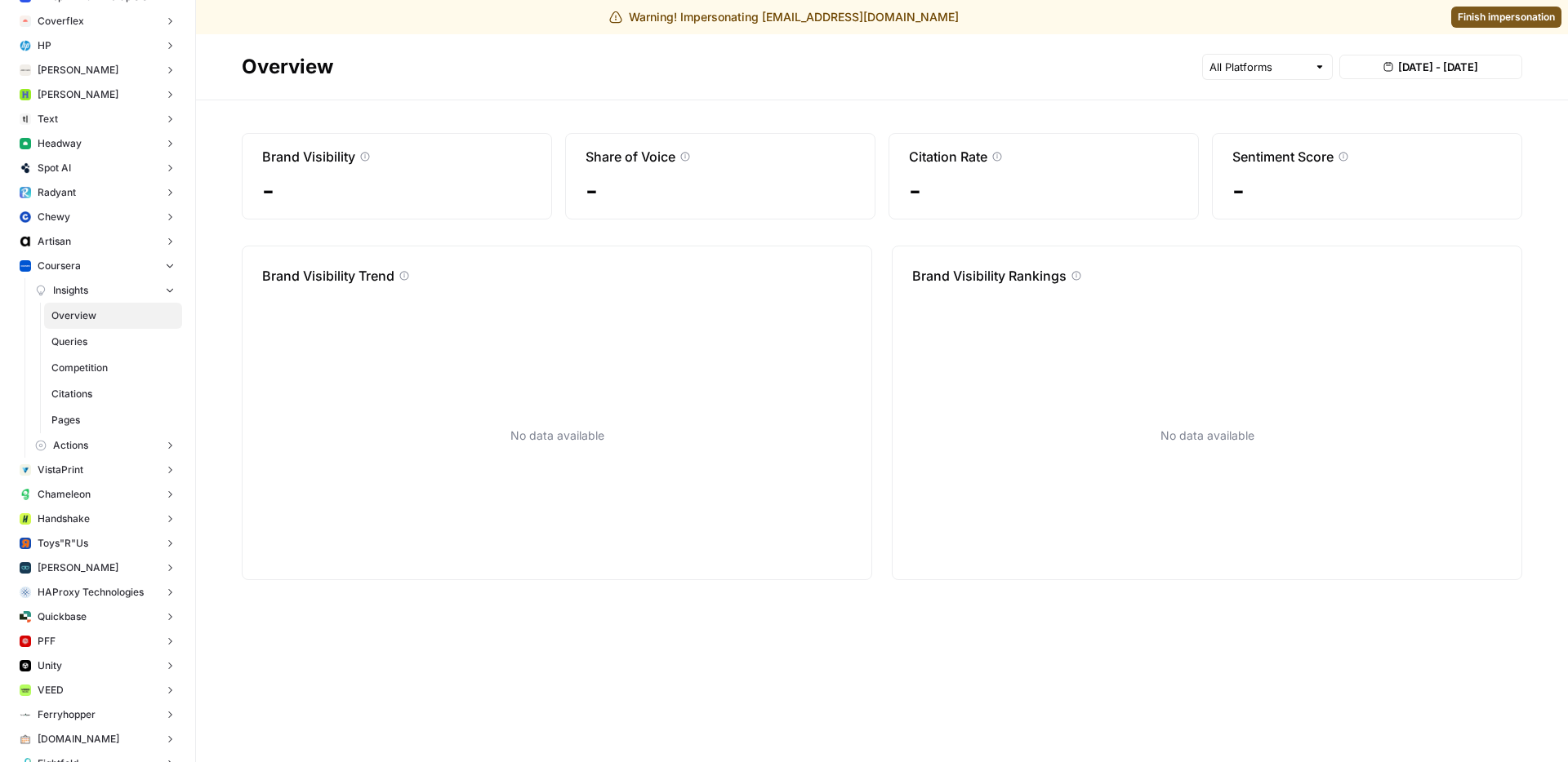
click at [106, 340] on span "Queries" at bounding box center [113, 341] width 124 height 14
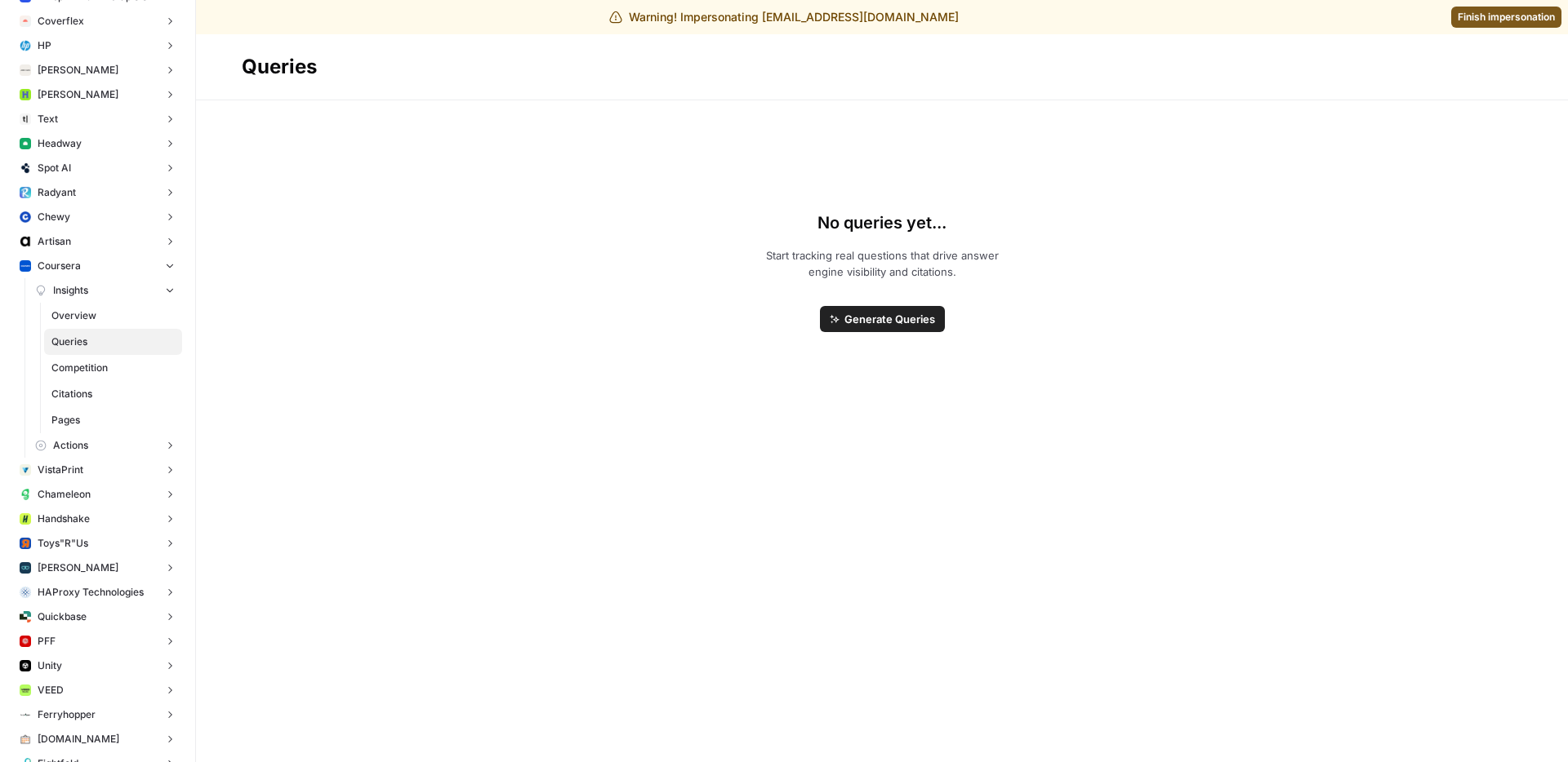
click at [881, 323] on span "Generate Queries" at bounding box center [889, 318] width 90 height 16
click at [163, 267] on button "Coursera" at bounding box center [98, 266] width 169 height 25
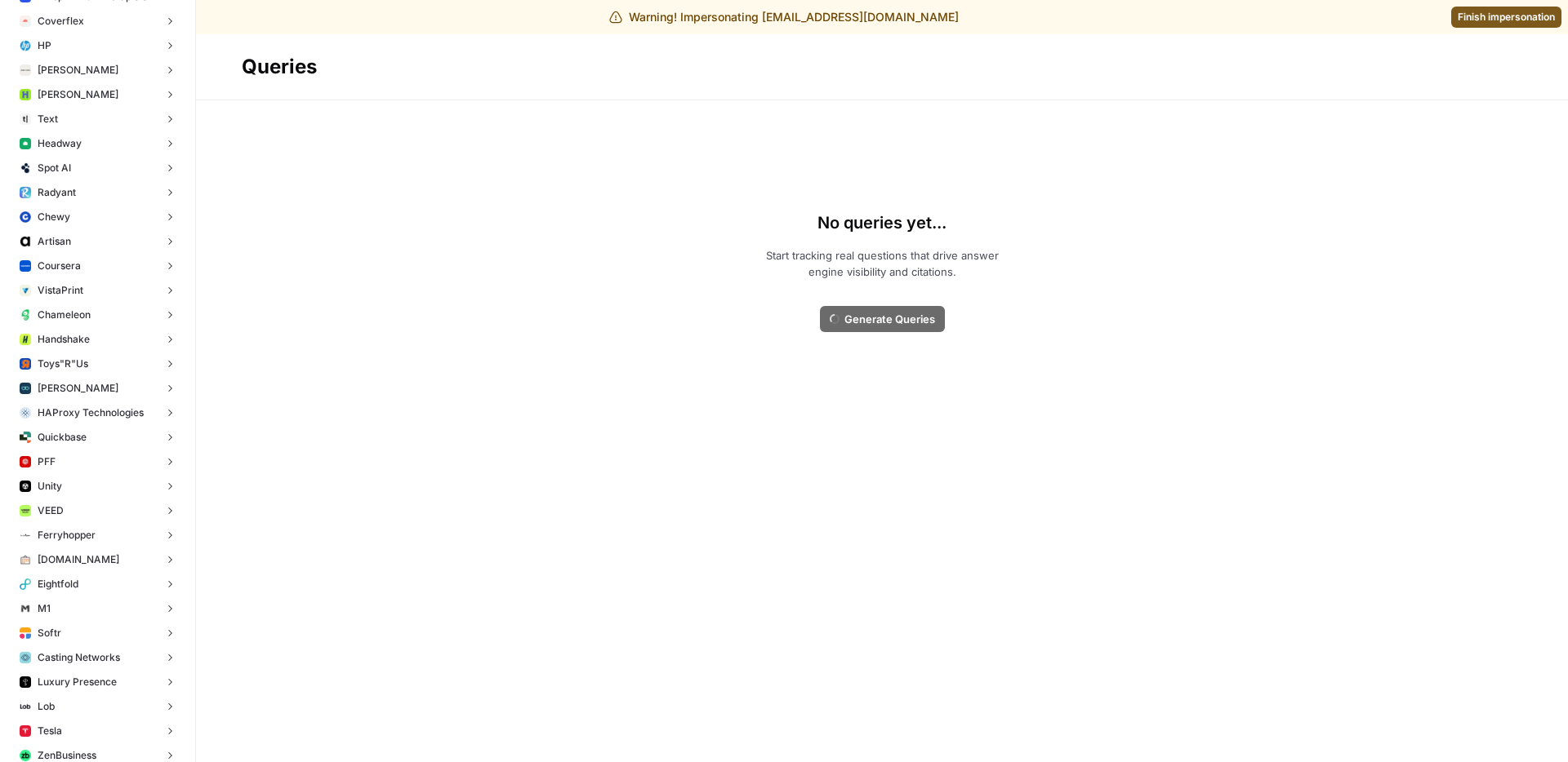
click at [162, 239] on button "Artisan" at bounding box center [98, 241] width 169 height 25
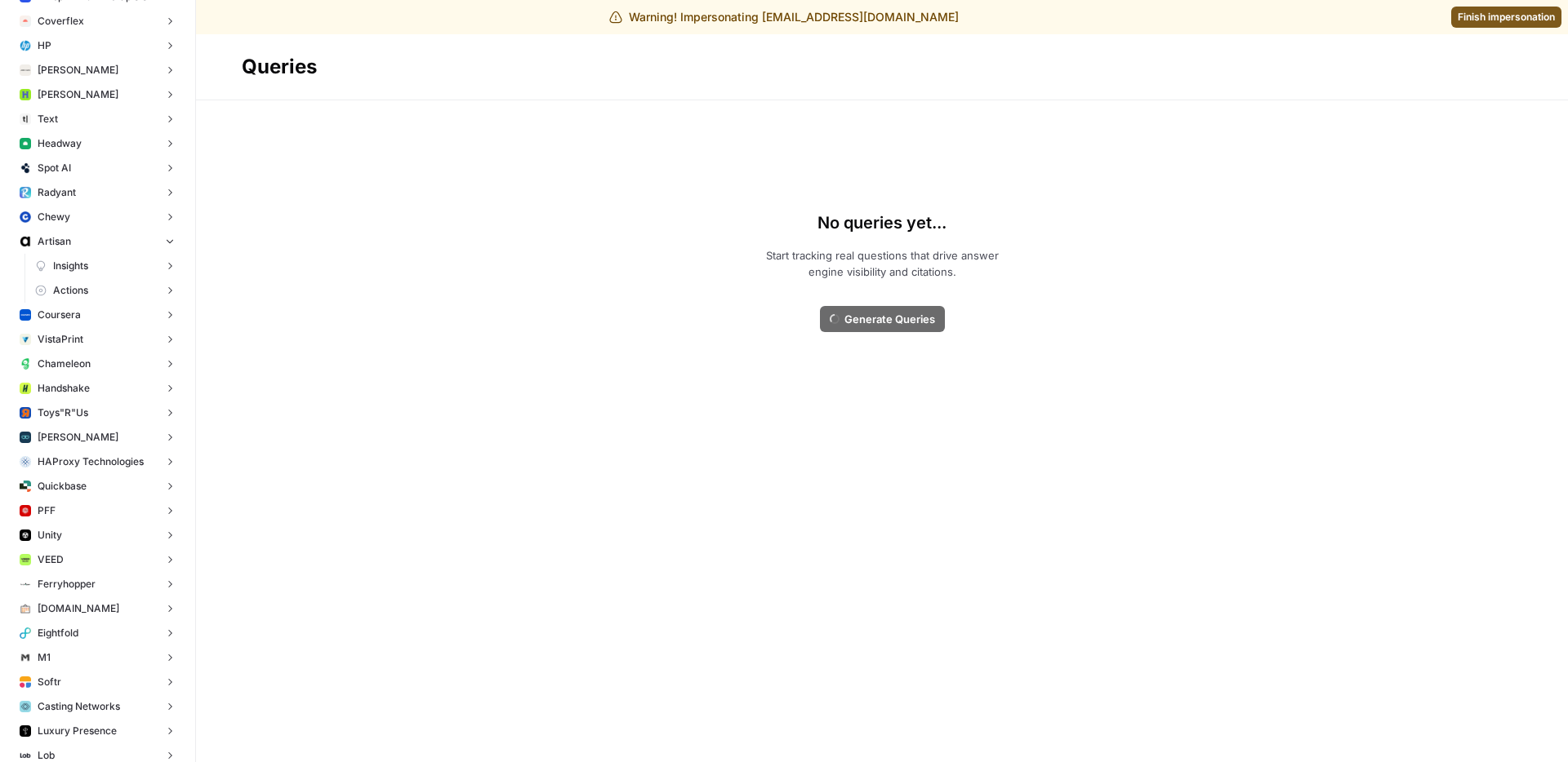
click at [123, 268] on link "Insights" at bounding box center [105, 266] width 154 height 25
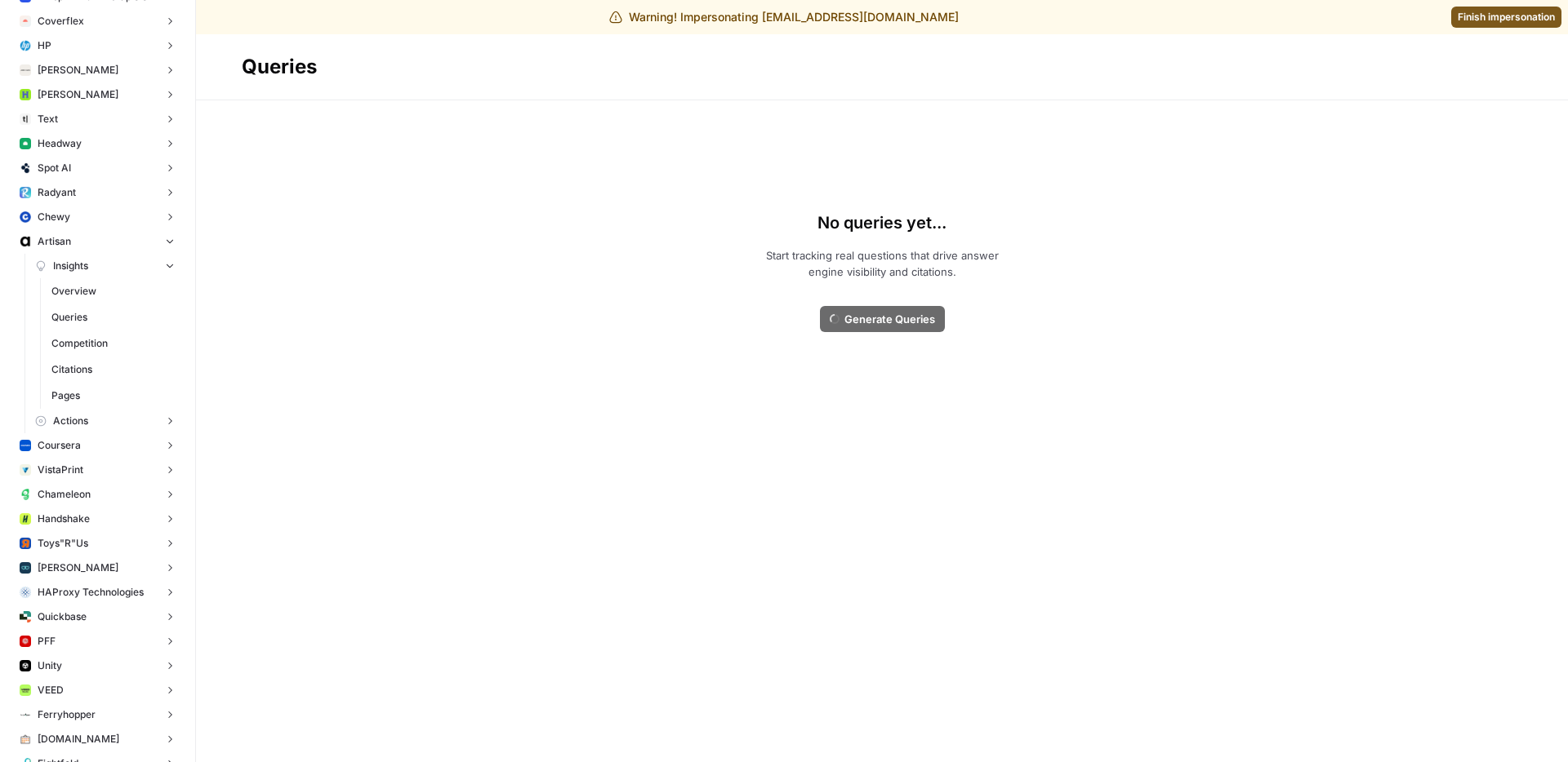
click at [107, 297] on span "Overview" at bounding box center [113, 291] width 124 height 14
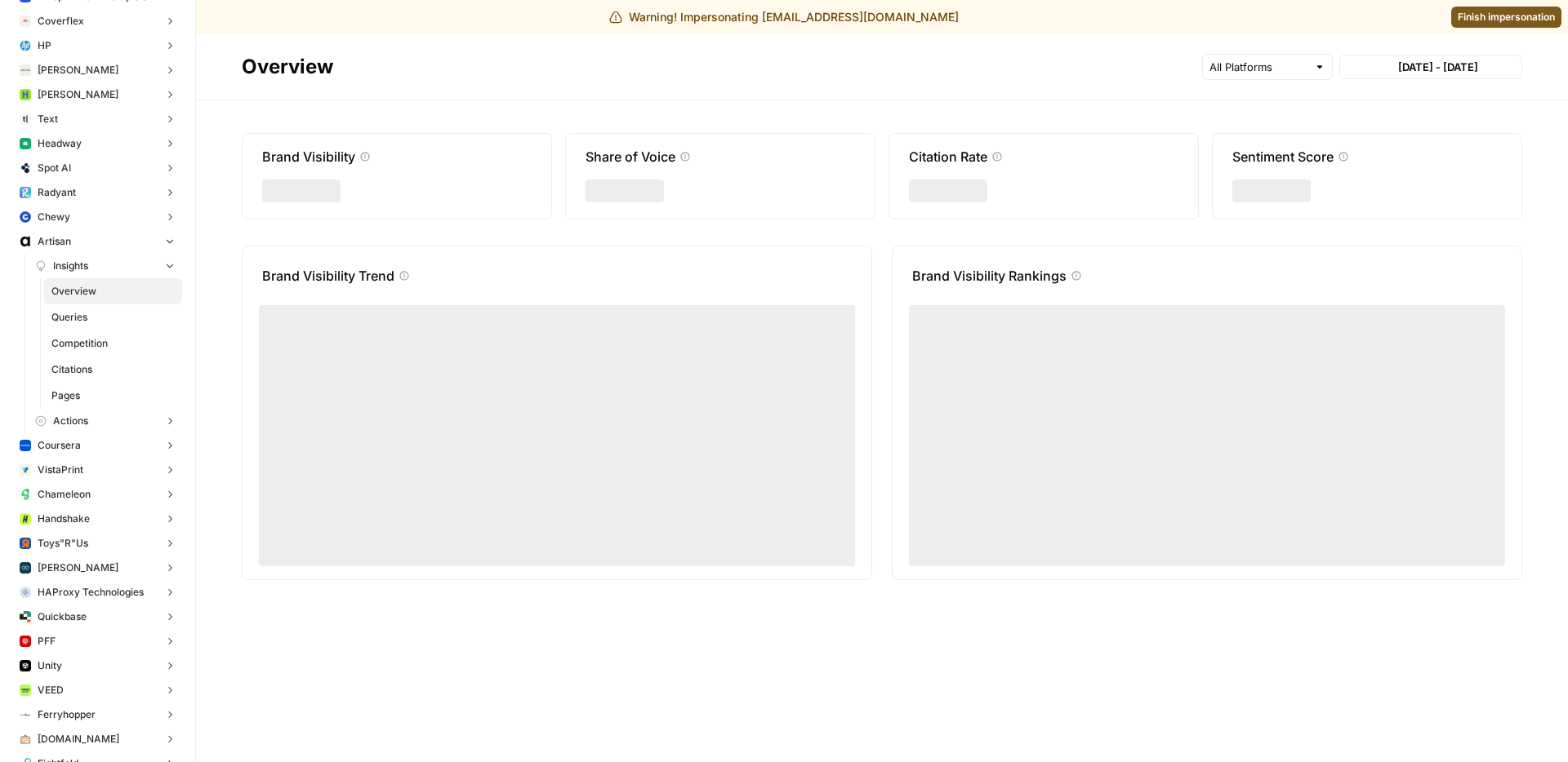
click at [104, 315] on span "Queries" at bounding box center [113, 316] width 124 height 14
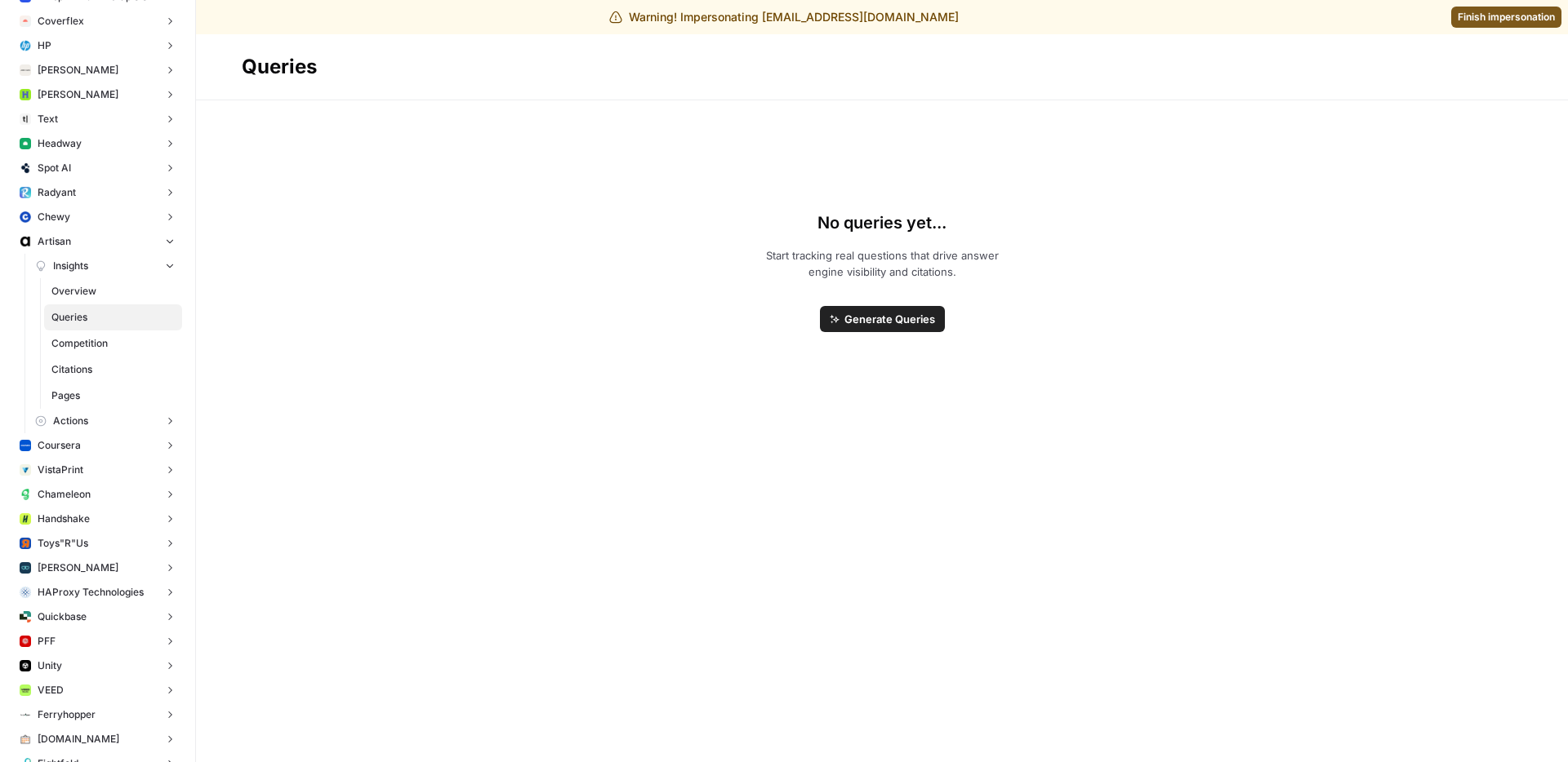
scroll to position [5727, 0]
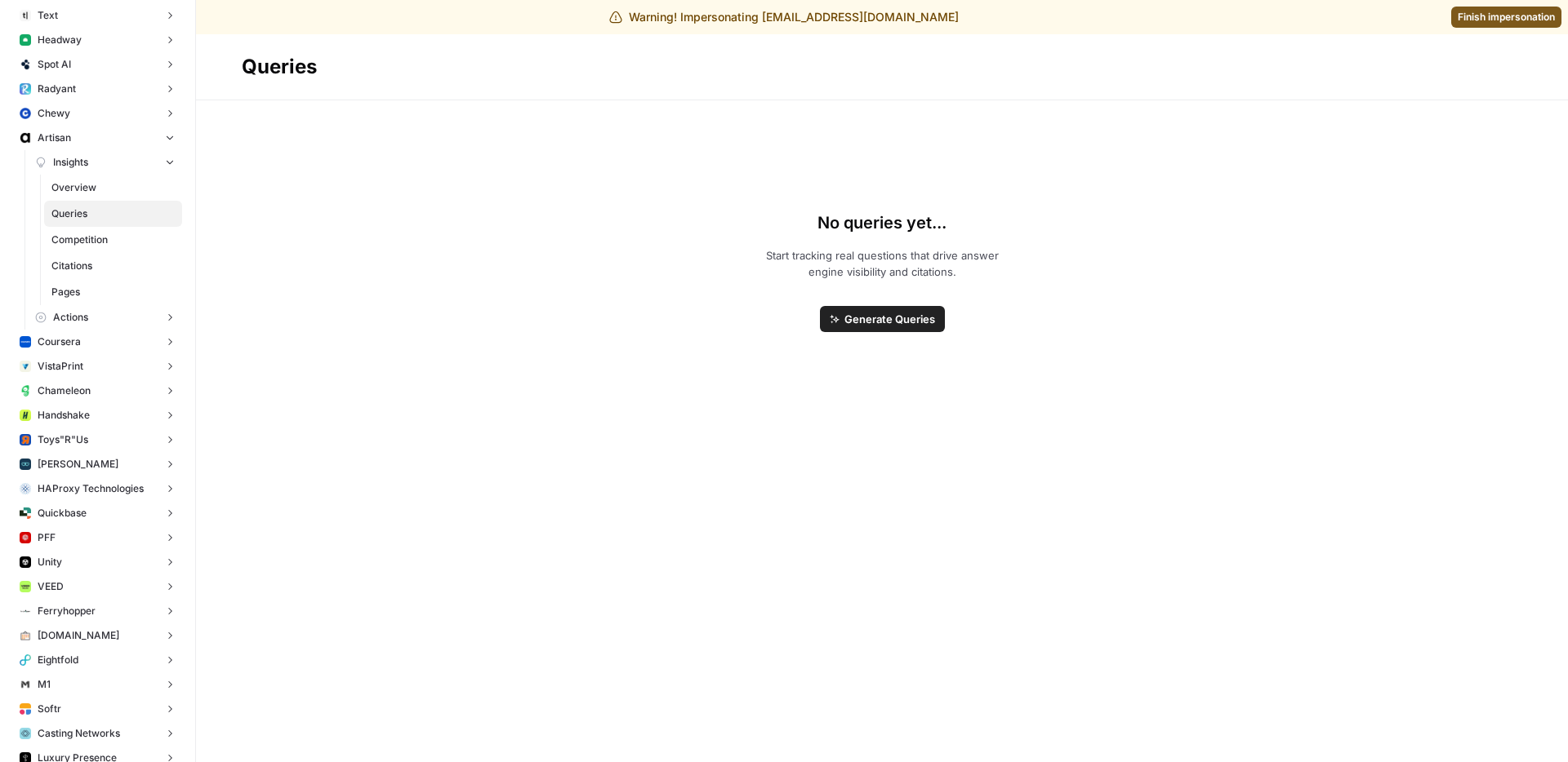
click at [84, 375] on button "VistaPrint" at bounding box center [98, 367] width 169 height 25
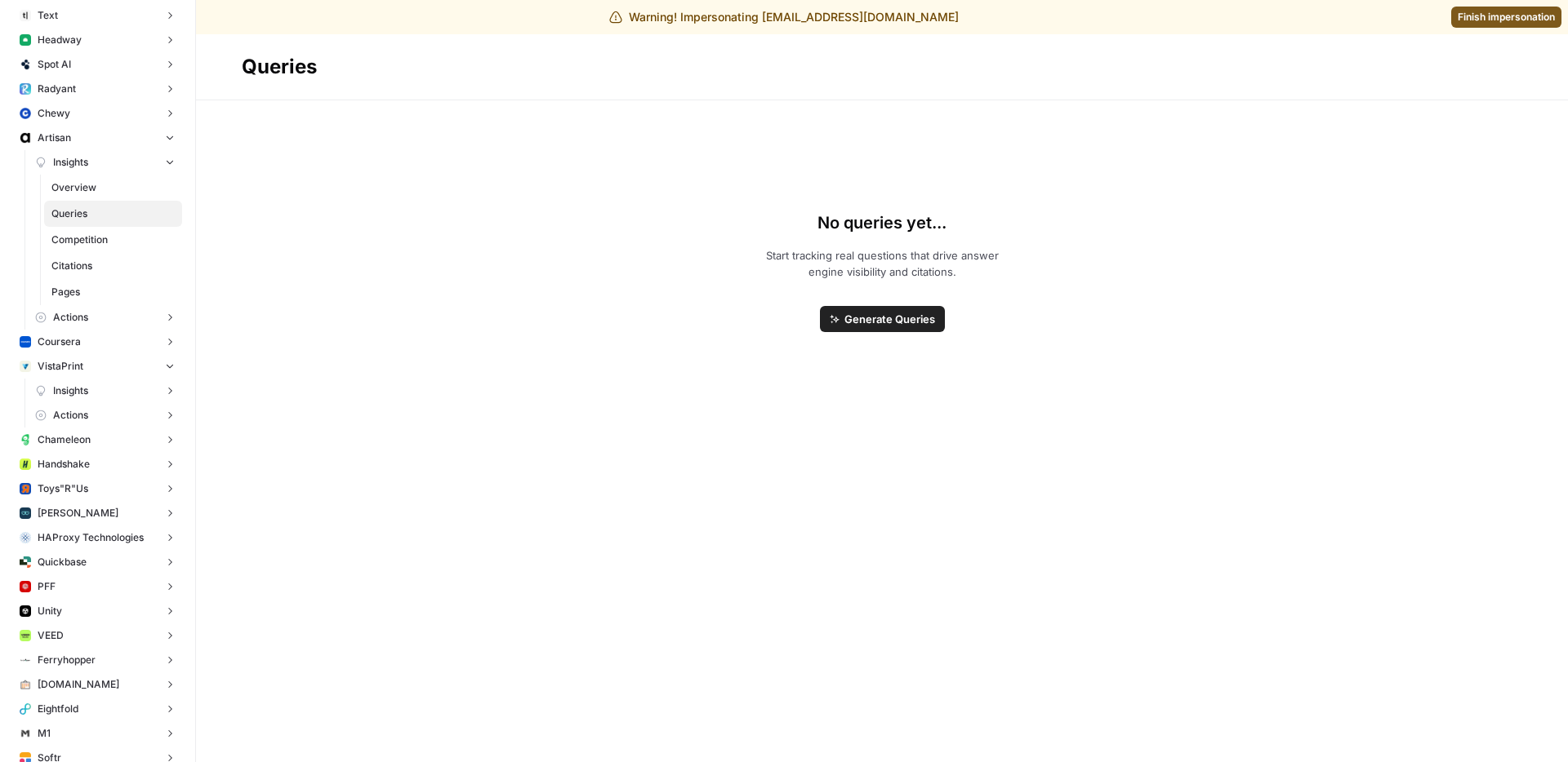
click at [73, 439] on span "Chameleon" at bounding box center [65, 439] width 53 height 14
click at [73, 466] on span "Insights" at bounding box center [70, 464] width 35 height 14
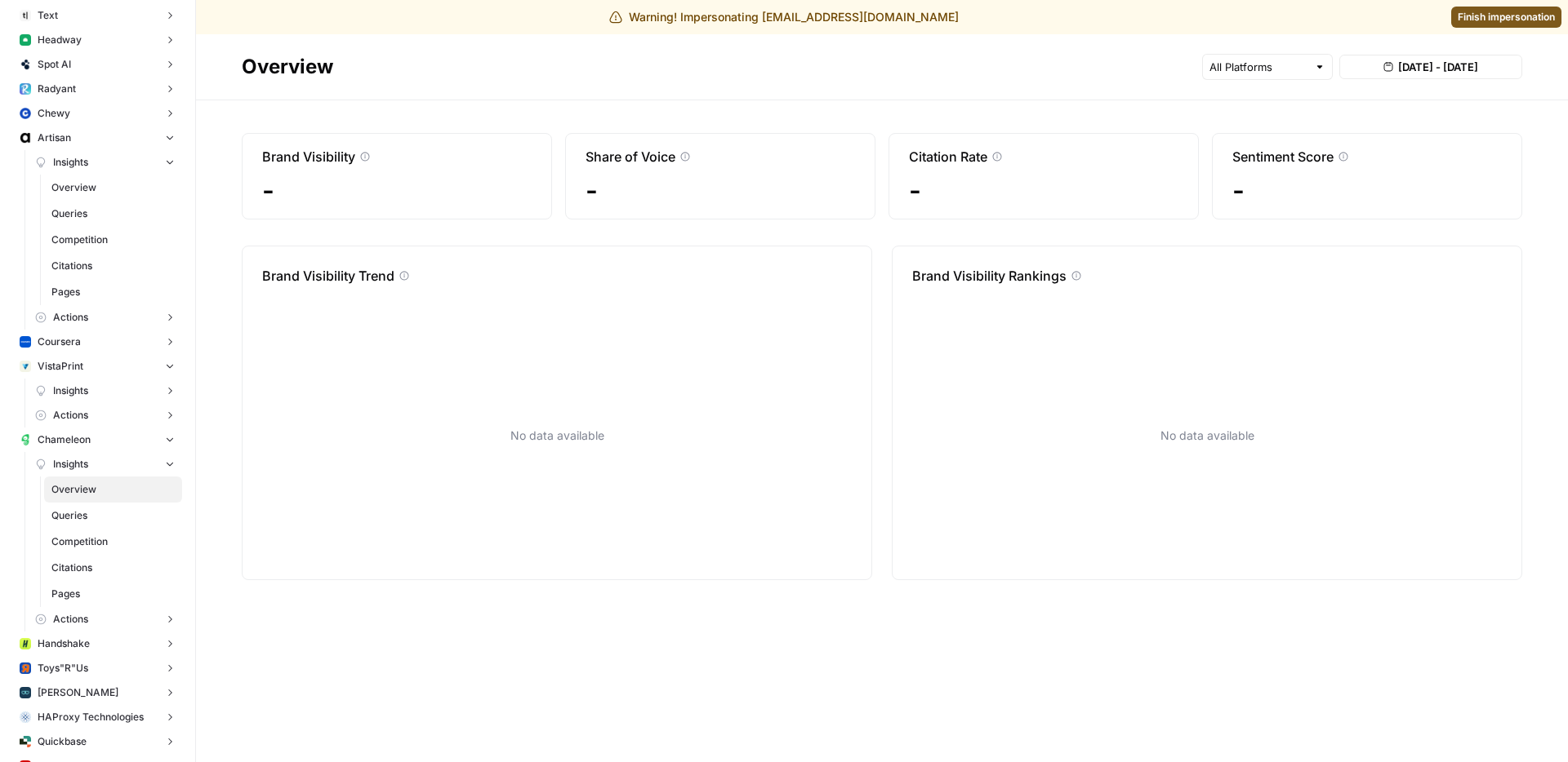
click at [75, 513] on span "Queries" at bounding box center [113, 515] width 124 height 14
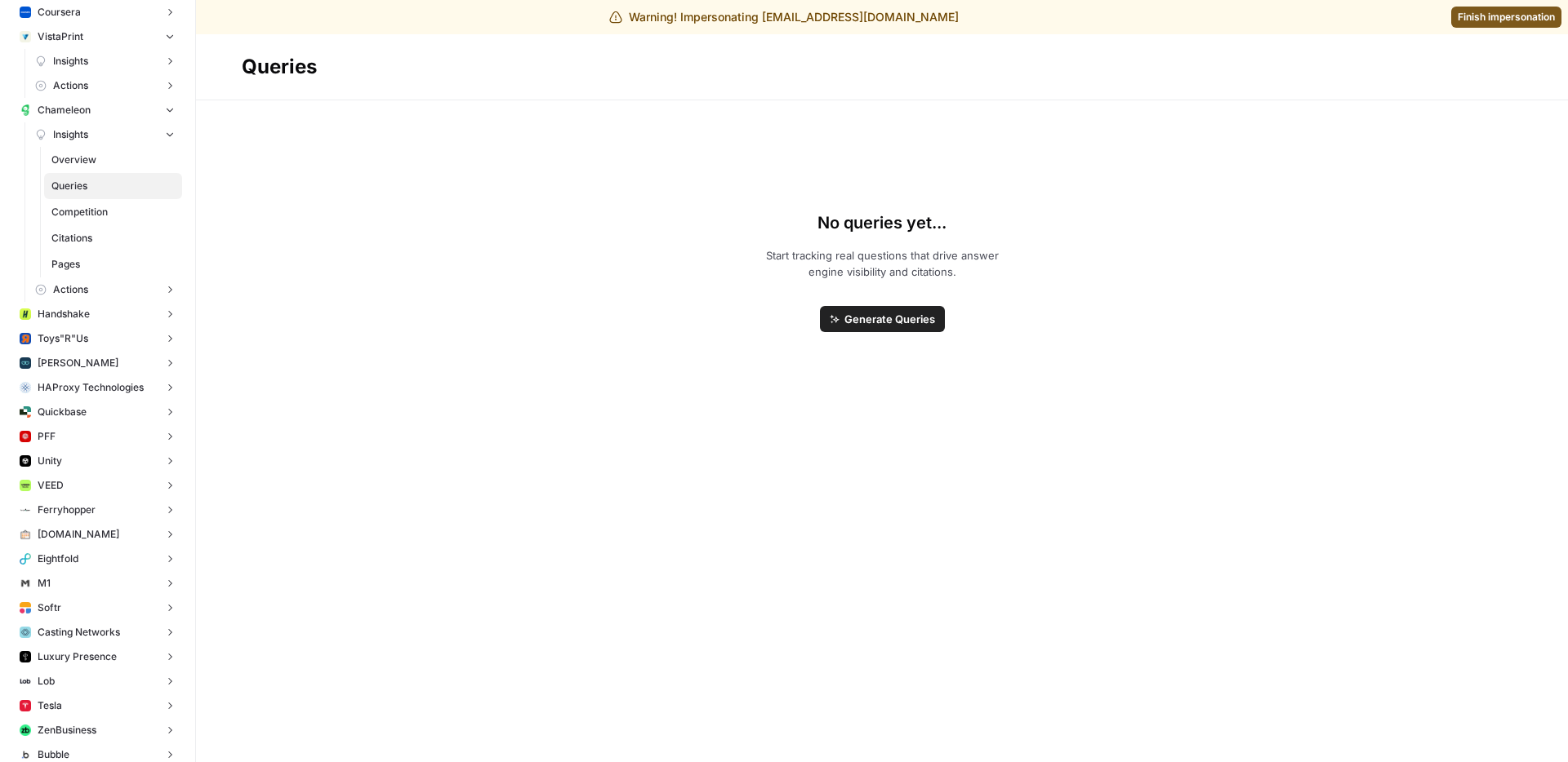
scroll to position [6058, 0]
click at [82, 340] on span "Toys"R"Us" at bounding box center [63, 337] width 50 height 14
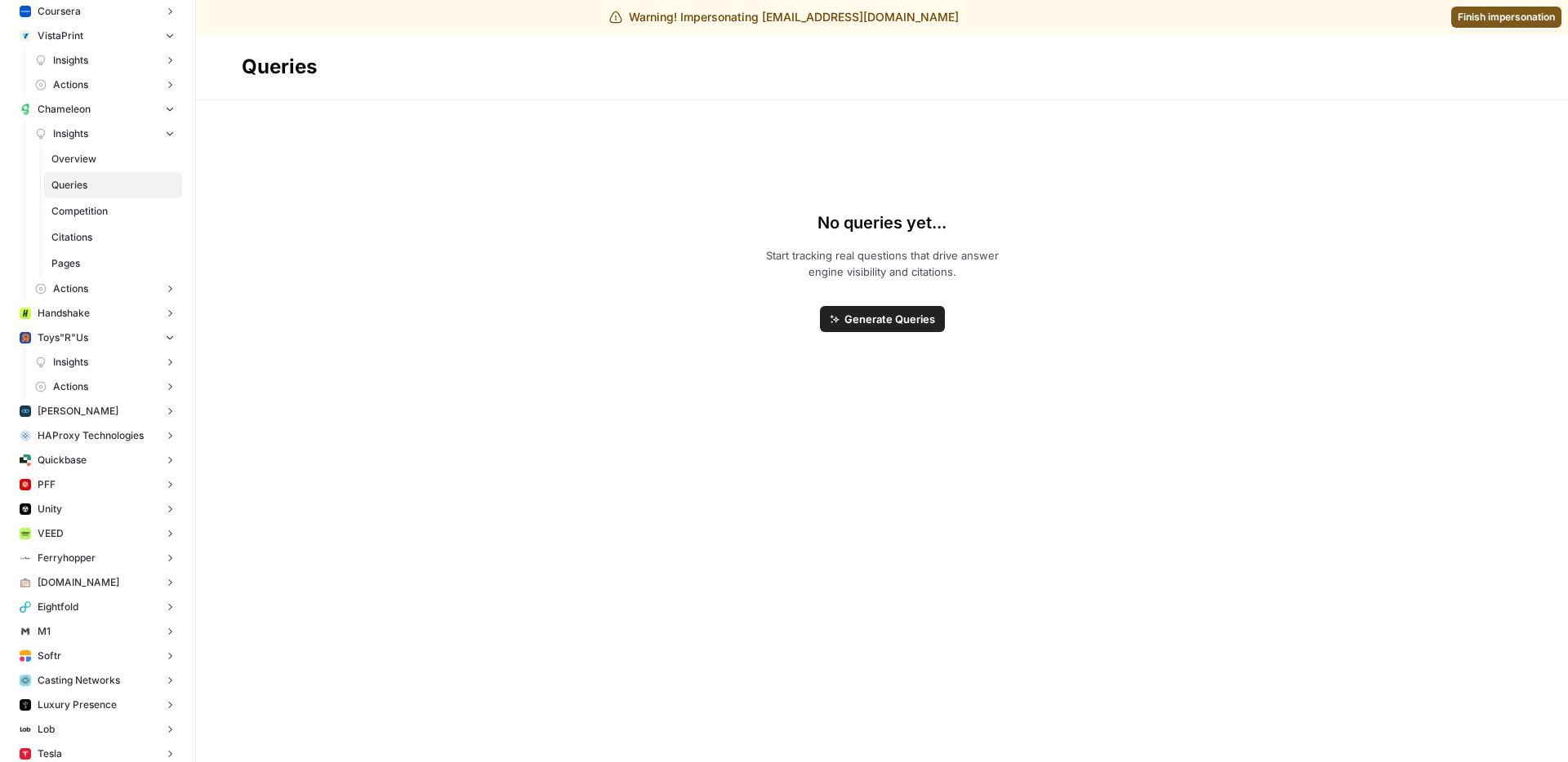
click at [88, 358] on span "Insights" at bounding box center [70, 362] width 35 height 14
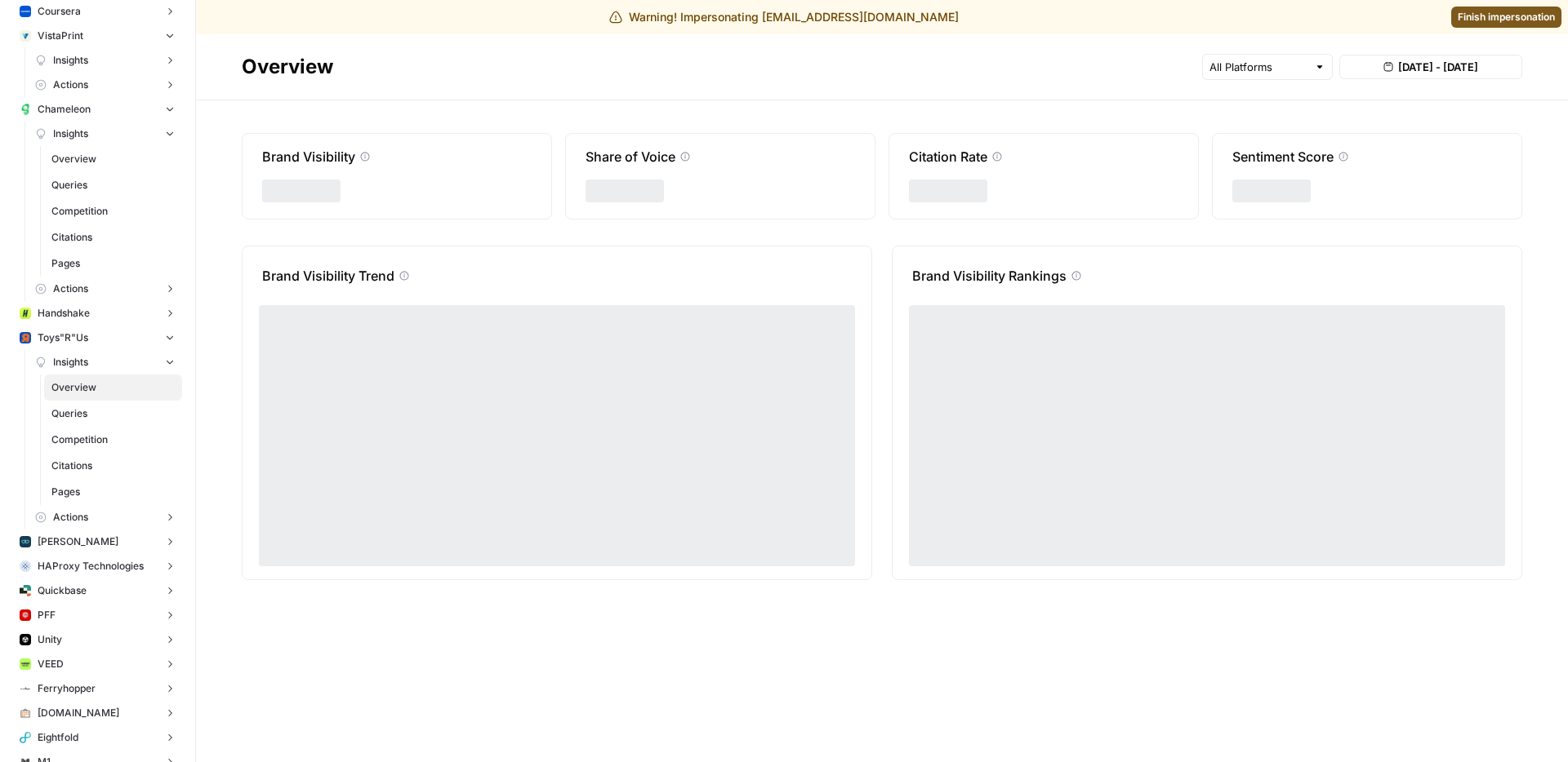
click at [80, 412] on span "Queries" at bounding box center [113, 413] width 124 height 14
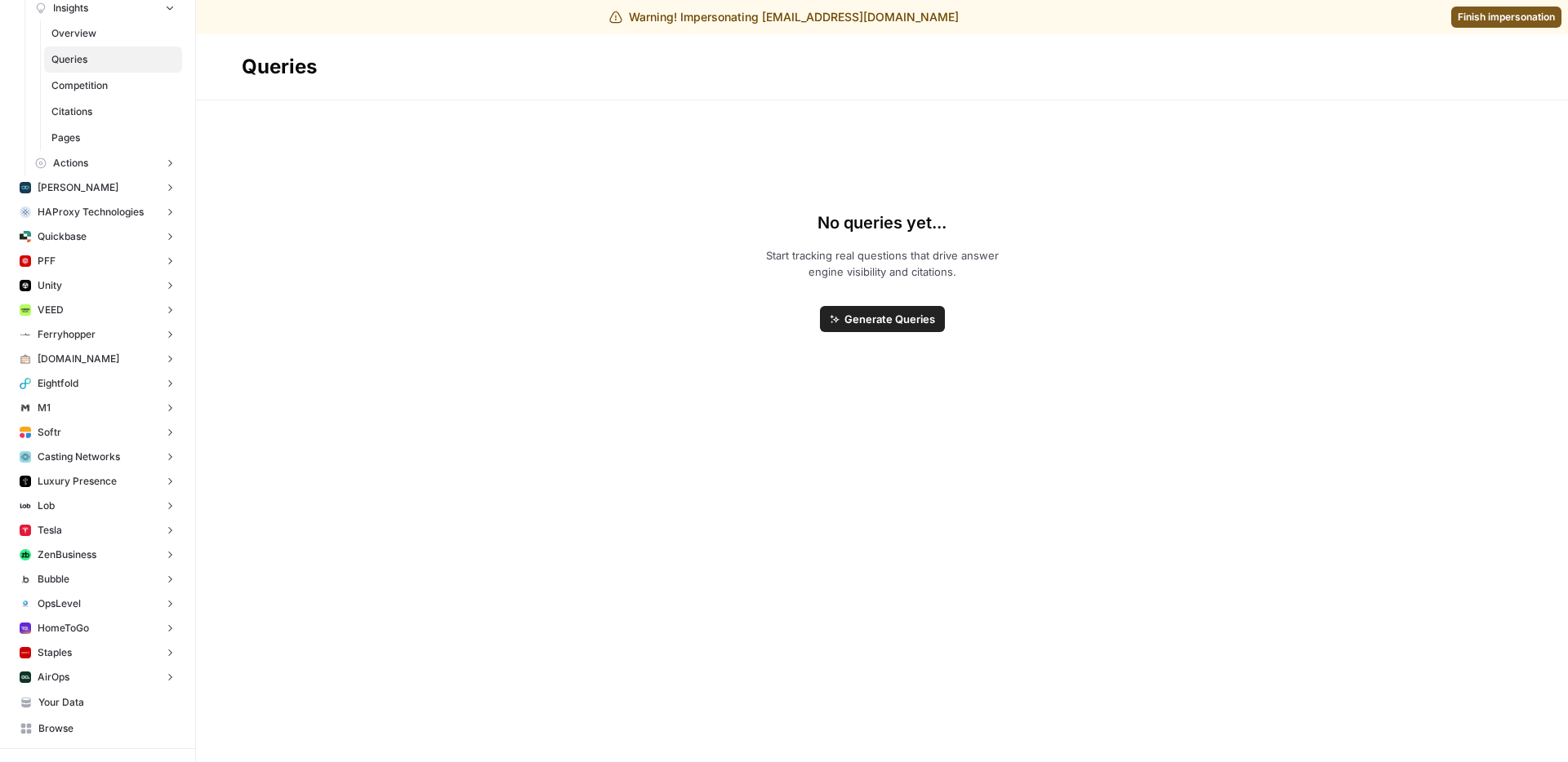
scroll to position [6425, 0]
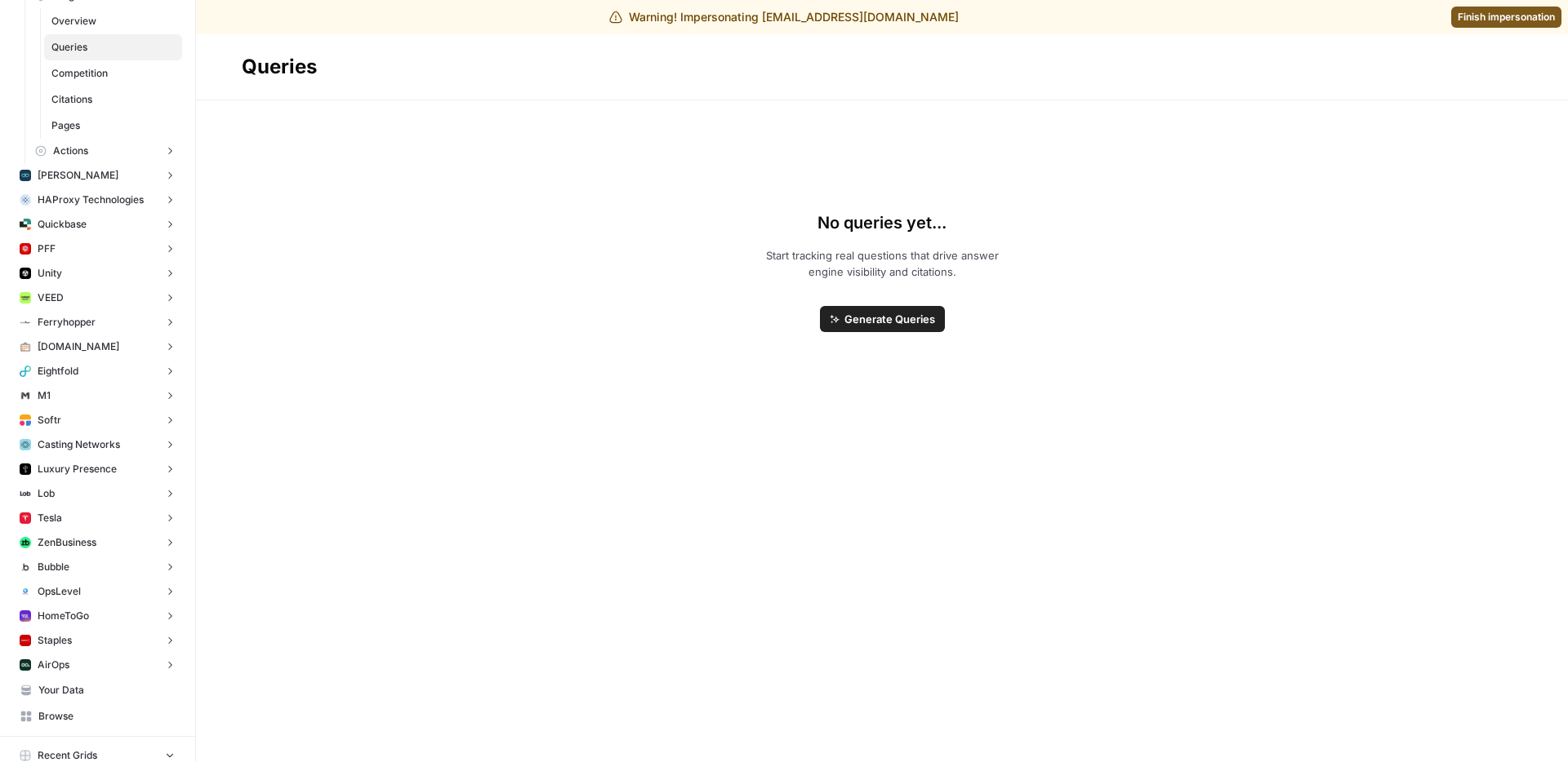
click at [107, 454] on button "Casting Networks" at bounding box center [98, 445] width 169 height 25
click at [84, 516] on span "Luxury Presence" at bounding box center [77, 518] width 79 height 14
click at [109, 548] on link "Insights" at bounding box center [105, 543] width 154 height 25
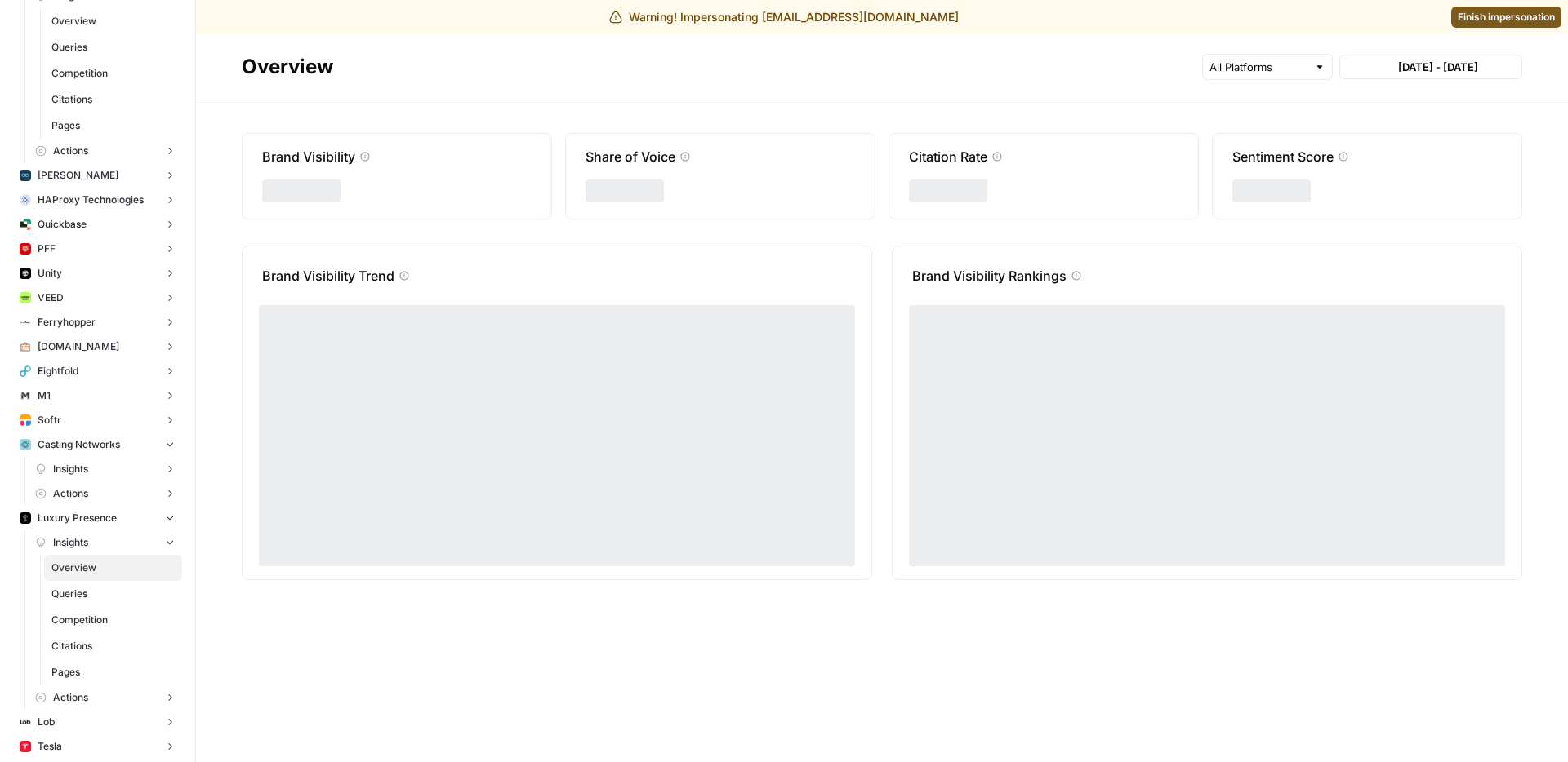
click at [102, 592] on span "Queries" at bounding box center [113, 594] width 124 height 14
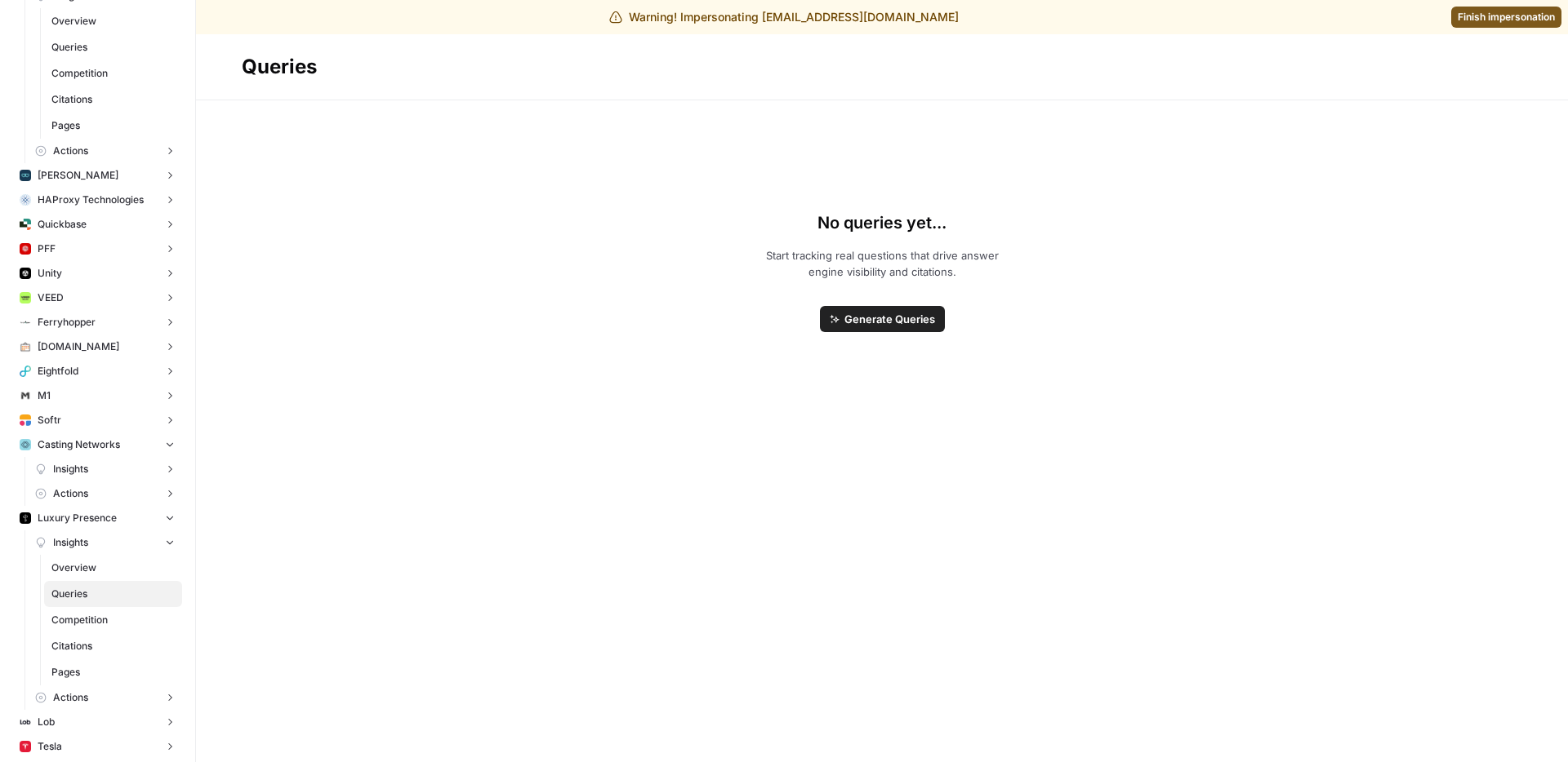
click at [337, 391] on div "No queries yet... Start tracking real questions that drive answer engine visibi…" at bounding box center [881, 431] width 1280 height 597
click at [1367, 42] on header "Queries" at bounding box center [881, 67] width 1371 height 67
click at [1479, 12] on span "Finish impersonation" at bounding box center [1506, 16] width 97 height 14
